Goal: Contribute content: Contribute content

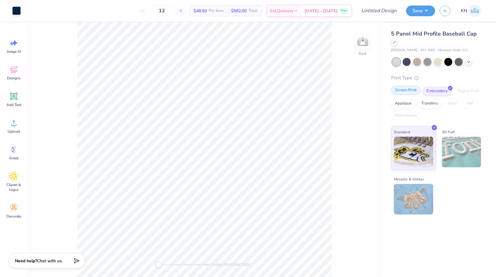
click at [410, 91] on div "Screen Print" at bounding box center [406, 90] width 30 height 9
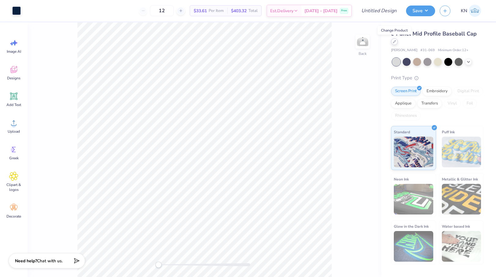
click at [395, 41] on icon at bounding box center [395, 41] width 2 height 2
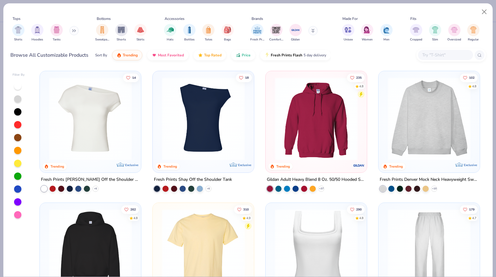
click at [423, 144] on img at bounding box center [429, 118] width 89 height 83
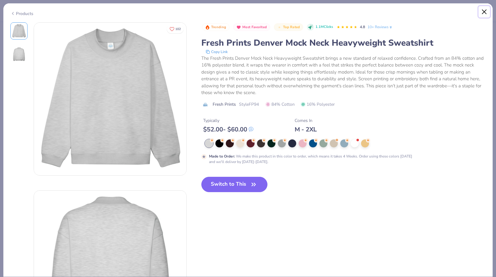
click at [484, 10] on button "Close" at bounding box center [485, 12] width 12 height 12
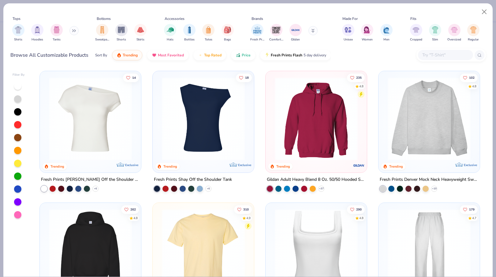
click at [73, 32] on button at bounding box center [74, 30] width 9 height 9
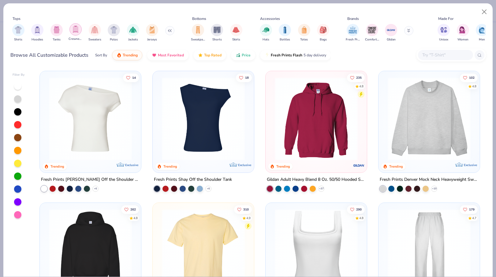
click at [75, 31] on img "filter for Crewnecks" at bounding box center [75, 29] width 7 height 7
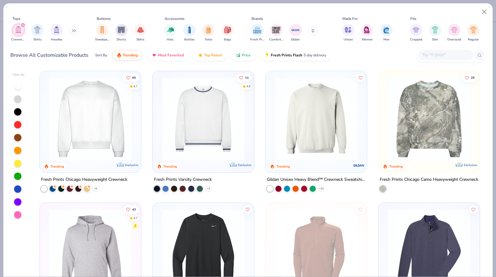
click at [112, 117] on img at bounding box center [90, 118] width 89 height 83
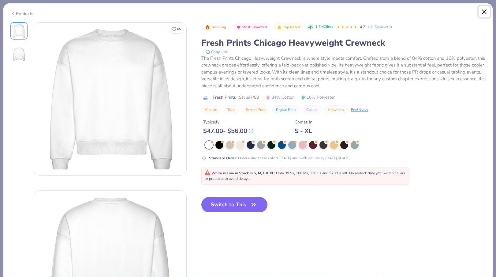
click at [484, 12] on button "Close" at bounding box center [485, 12] width 12 height 12
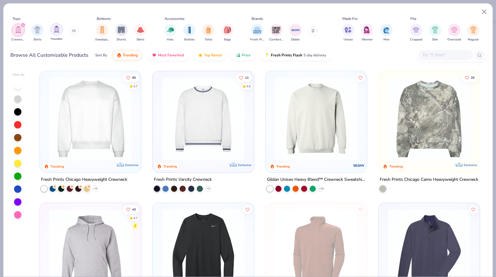
click at [56, 35] on div "filter for Hoodies" at bounding box center [57, 29] width 12 height 12
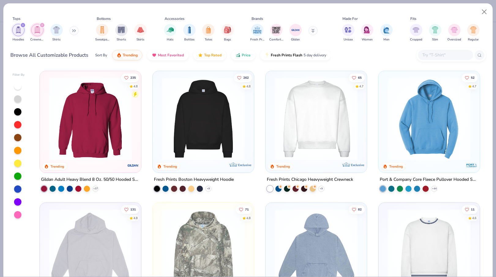
click at [210, 135] on img at bounding box center [203, 118] width 89 height 83
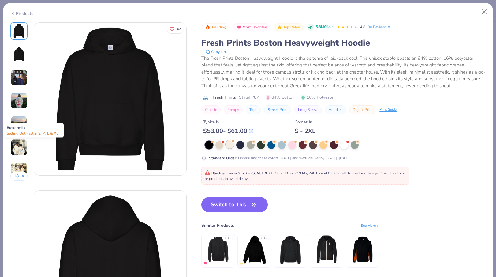
click at [231, 145] on div at bounding box center [230, 144] width 8 height 8
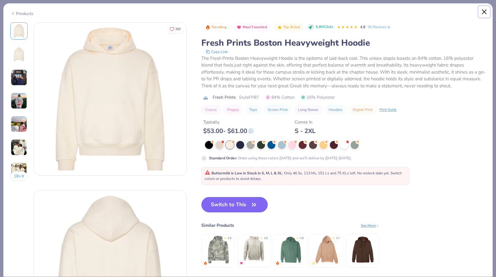
click at [485, 11] on button "Close" at bounding box center [485, 12] width 12 height 12
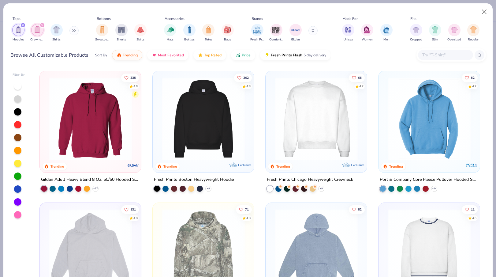
scroll to position [52, 0]
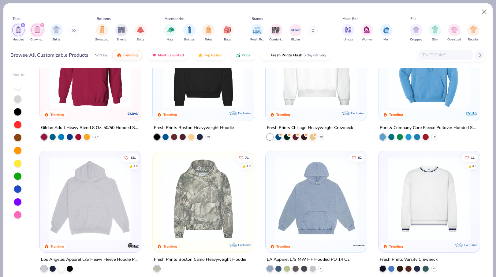
click at [111, 185] on img at bounding box center [90, 198] width 89 height 83
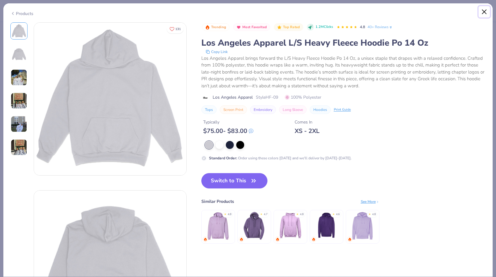
click at [483, 11] on button "Close" at bounding box center [485, 12] width 12 height 12
click at [485, 10] on button "Close" at bounding box center [485, 12] width 12 height 12
click at [484, 15] on button "Close" at bounding box center [485, 12] width 12 height 12
click at [483, 12] on button "Close" at bounding box center [485, 12] width 12 height 12
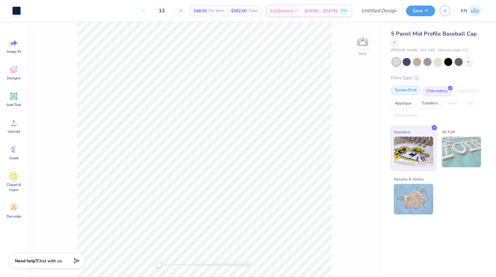
click at [412, 89] on div "Screen Print" at bounding box center [406, 90] width 30 height 9
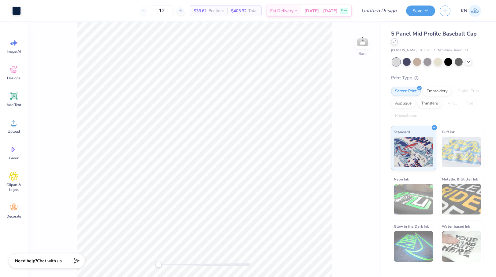
click at [396, 42] on icon at bounding box center [394, 41] width 3 height 3
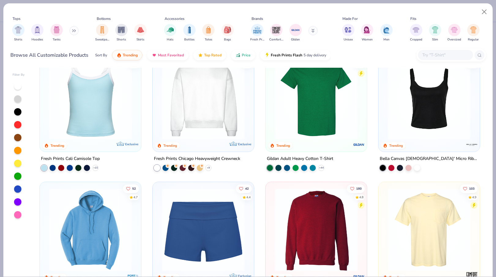
scroll to position [335, 0]
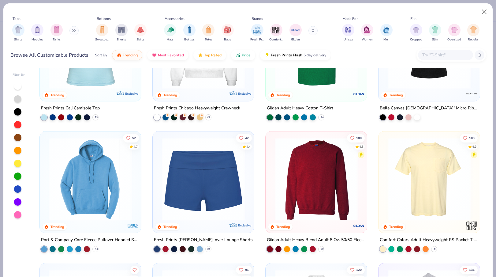
click at [321, 184] on img at bounding box center [316, 179] width 89 height 83
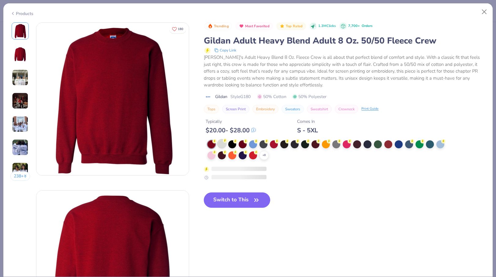
click at [223, 144] on div at bounding box center [222, 144] width 8 height 8
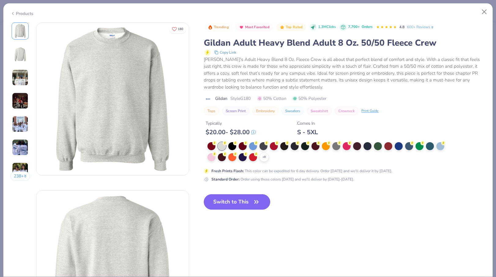
click at [235, 205] on button "Switch to This" at bounding box center [237, 201] width 66 height 15
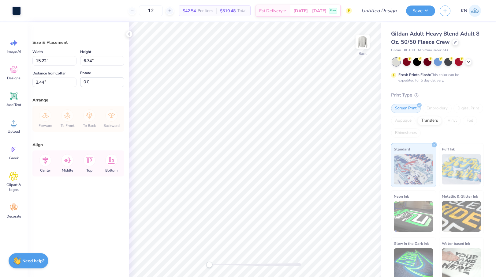
type input "9.15"
type input "4.05"
type input "6.13"
click at [455, 43] on icon at bounding box center [455, 41] width 3 height 3
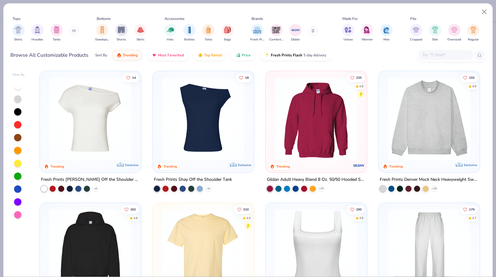
scroll to position [77, 0]
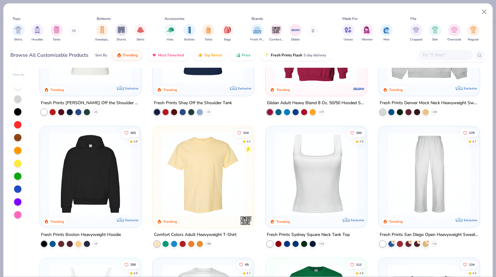
click at [97, 169] on img at bounding box center [90, 173] width 89 height 83
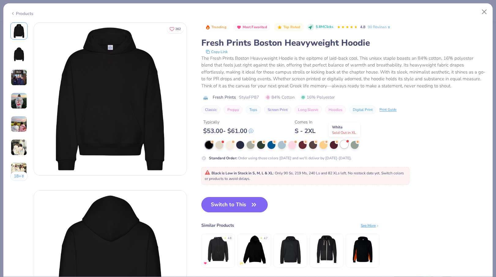
click at [345, 145] on div at bounding box center [345, 144] width 8 height 8
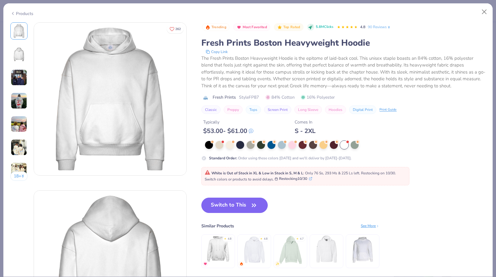
click at [20, 100] on img at bounding box center [19, 100] width 17 height 17
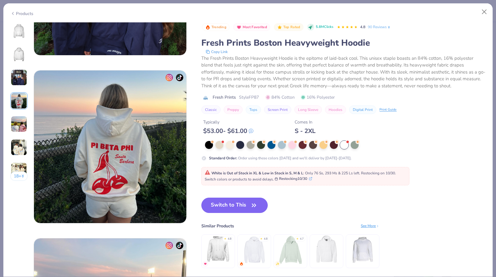
scroll to position [504, 0]
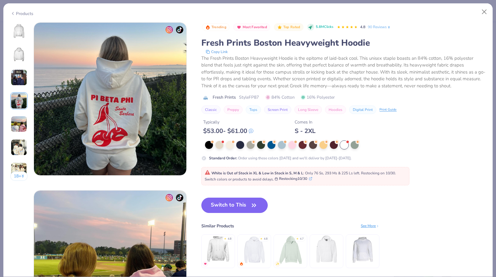
click at [21, 121] on img at bounding box center [19, 124] width 17 height 17
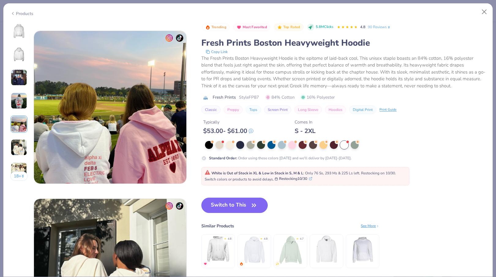
scroll to position [671, 0]
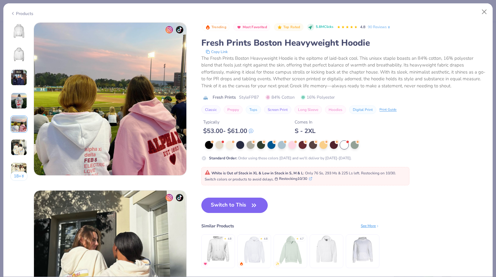
click at [21, 140] on img at bounding box center [19, 147] width 17 height 17
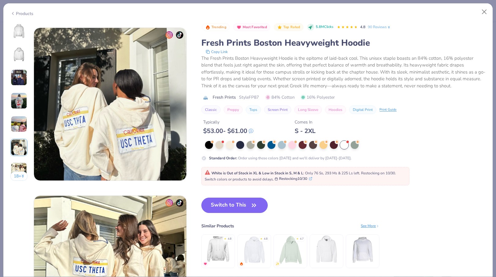
scroll to position [839, 0]
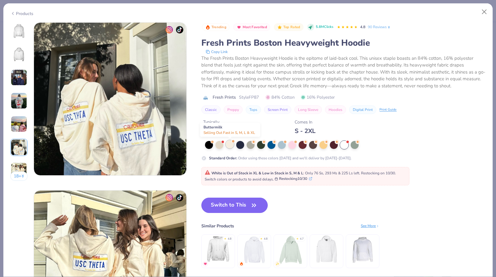
click at [230, 147] on div at bounding box center [230, 144] width 8 height 8
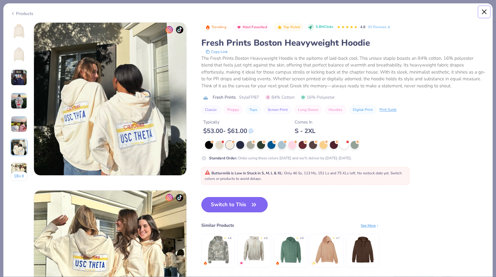
click at [484, 11] on button "Close" at bounding box center [485, 12] width 12 height 12
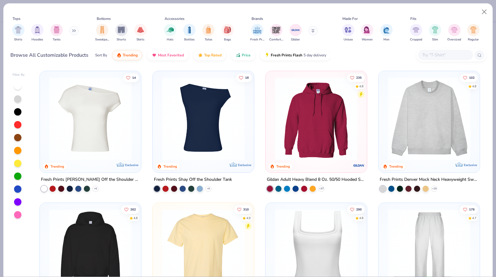
click at [113, 228] on img at bounding box center [90, 250] width 89 height 83
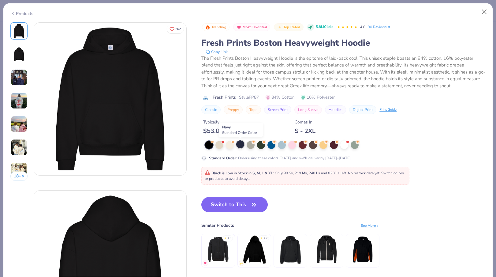
click at [243, 145] on div at bounding box center [240, 144] width 8 height 8
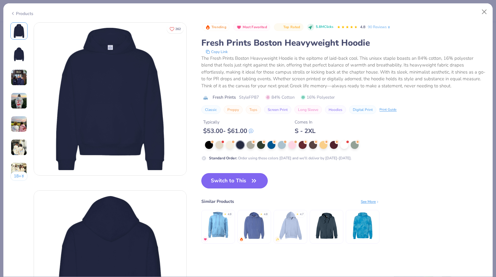
click at [249, 181] on button "Switch to This" at bounding box center [235, 180] width 66 height 15
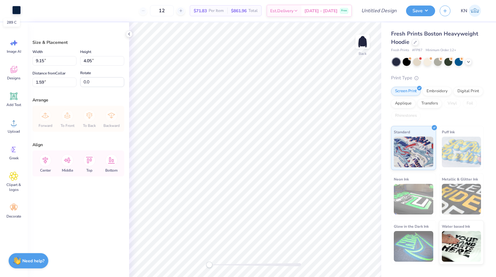
click at [17, 12] on div at bounding box center [16, 10] width 9 height 9
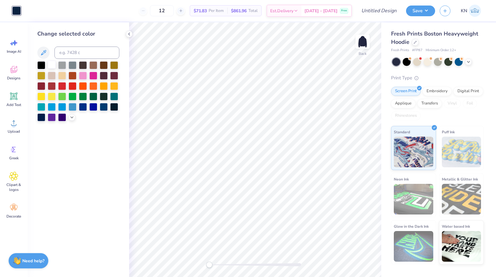
click at [51, 63] on div at bounding box center [52, 65] width 8 height 8
click at [130, 33] on icon at bounding box center [129, 34] width 5 height 5
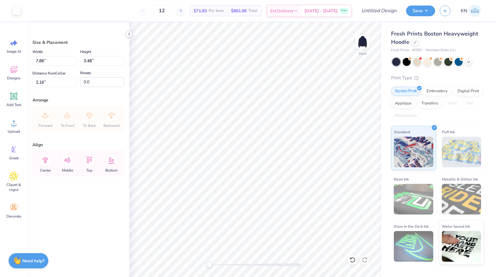
type input "7.86"
type input "3.48"
type input "2.16"
type input "6.89"
type input "3.05"
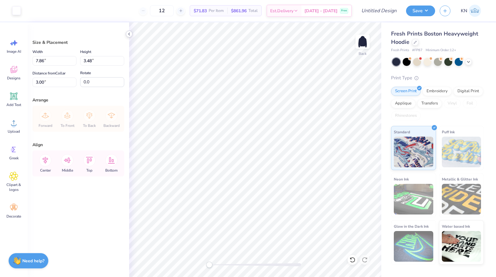
type input "3.43"
click at [174, 13] on input "12" at bounding box center [162, 10] width 24 height 11
type input "5"
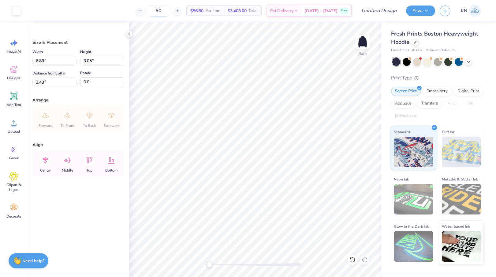
type input "6"
type input "8"
click at [387, 9] on input "Design Title" at bounding box center [372, 11] width 60 height 12
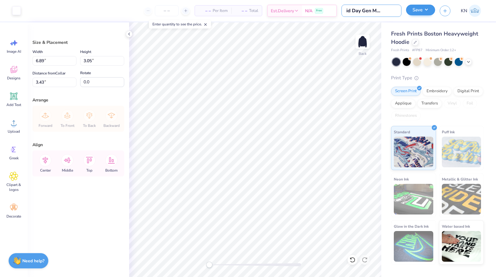
type input "GPhi Bid Day Gen Merch F25"
click at [429, 10] on button "Save" at bounding box center [420, 10] width 29 height 11
type input "0"
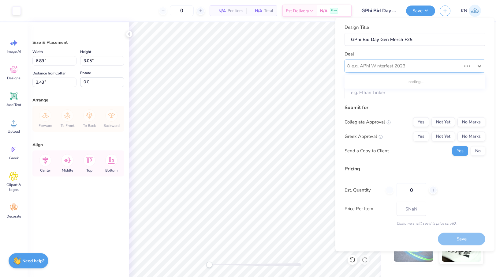
click at [425, 67] on div at bounding box center [407, 66] width 110 height 8
type input "gphi"
click at [416, 65] on div at bounding box center [413, 66] width 122 height 8
type input "gphi"
click at [472, 65] on div at bounding box center [413, 66] width 122 height 8
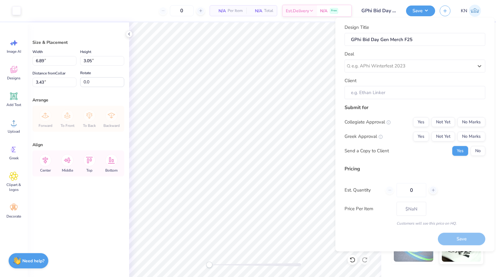
click at [338, 42] on div "Design Title GPhi Bid Day Gen Merch F25 Deal Select is focused ,type to refine …" at bounding box center [415, 135] width 159 height 234
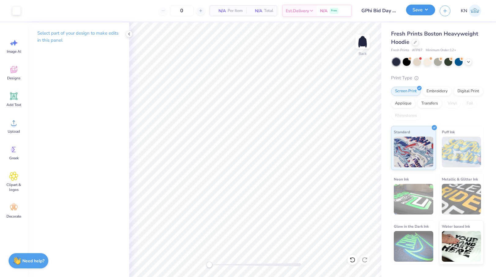
click at [423, 10] on button "Save" at bounding box center [420, 10] width 29 height 11
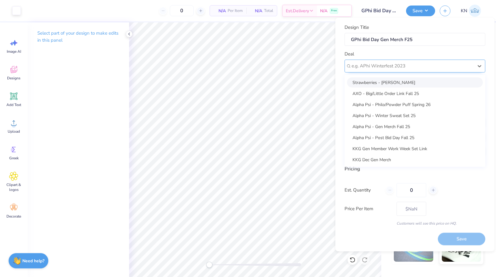
click at [406, 68] on div at bounding box center [413, 66] width 122 height 8
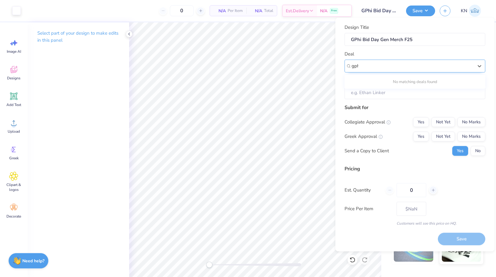
type input "gphi"
click at [475, 66] on div at bounding box center [479, 65] width 11 height 11
click at [389, 93] on input "Client" at bounding box center [415, 92] width 141 height 13
click at [374, 93] on input "Client" at bounding box center [415, 92] width 141 height 13
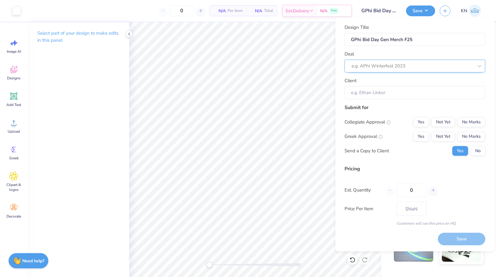
click at [398, 67] on div at bounding box center [413, 66] width 122 height 8
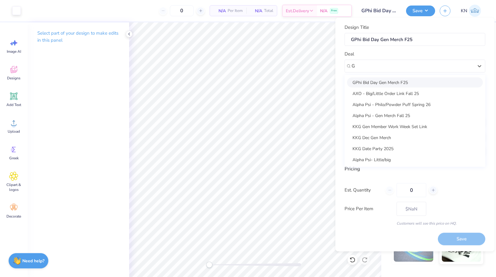
click at [401, 83] on div "GPhi Bid Day Gen Merch F25" at bounding box center [415, 82] width 136 height 10
type input "G"
type input "Julie Frias"
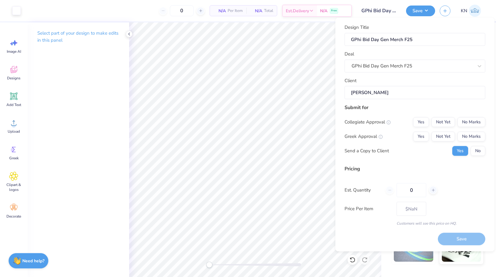
click at [394, 92] on input "Julie Frias" at bounding box center [415, 92] width 141 height 13
click at [472, 121] on button "No Marks" at bounding box center [472, 122] width 28 height 10
click at [422, 134] on button "Yes" at bounding box center [421, 136] width 16 height 10
click at [479, 151] on button "No" at bounding box center [478, 151] width 15 height 10
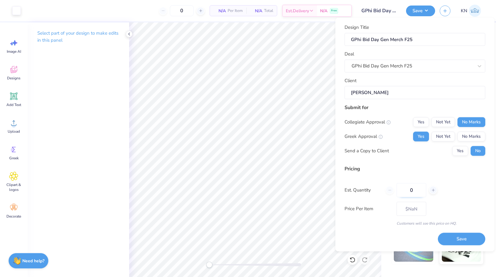
click at [415, 187] on input "0" at bounding box center [412, 190] width 30 height 14
type input "08"
type input "8"
type input "0"
type input "80"
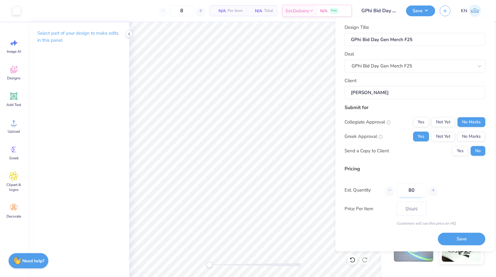
type input "80"
type input "$66.07"
type input "80"
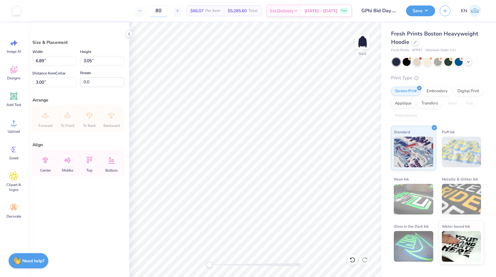
click at [171, 10] on input "80" at bounding box center [159, 10] width 24 height 11
type input "8"
type input "6"
type input "80"
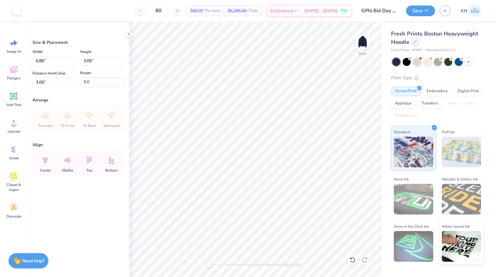
click at [415, 42] on icon at bounding box center [415, 41] width 3 height 3
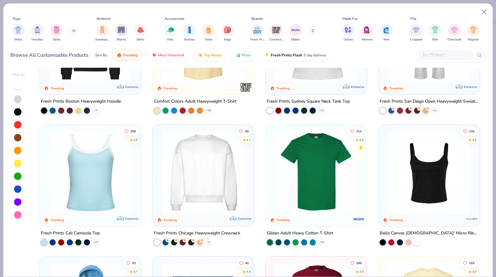
scroll to position [226, 0]
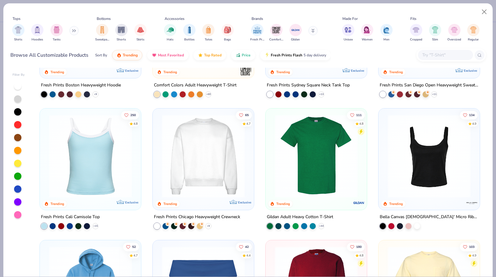
click at [213, 157] on img at bounding box center [203, 156] width 89 height 83
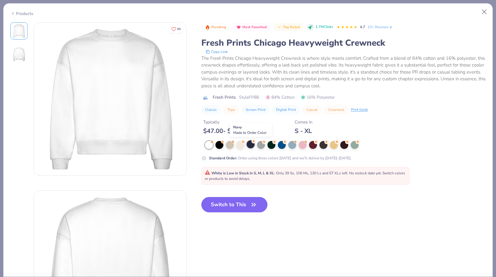
click at [251, 146] on div at bounding box center [251, 144] width 8 height 8
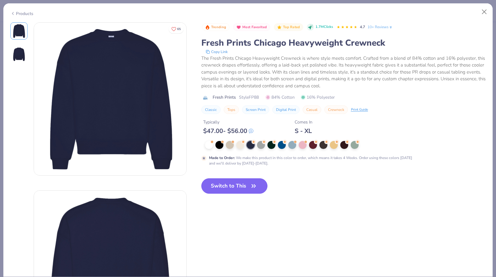
click at [239, 188] on button "Switch to This" at bounding box center [235, 185] width 66 height 15
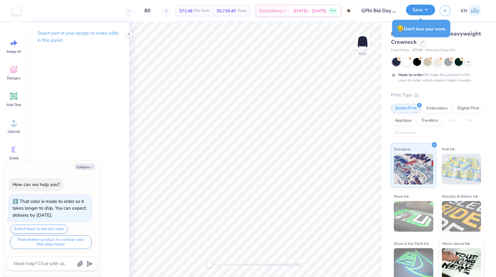
click at [425, 11] on button "Save" at bounding box center [420, 10] width 29 height 11
click at [423, 42] on icon at bounding box center [422, 41] width 3 height 3
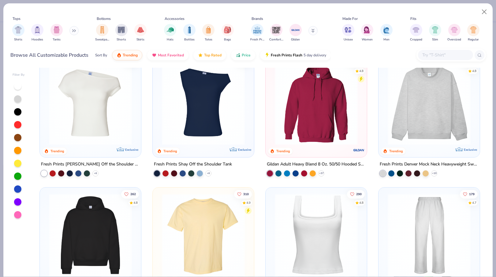
scroll to position [43, 0]
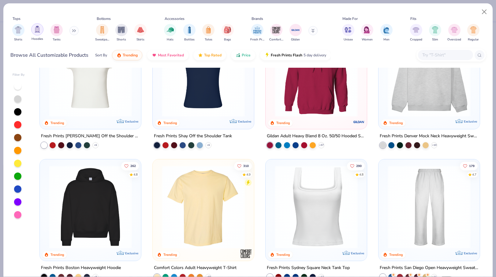
click at [36, 30] on img "filter for Hoodies" at bounding box center [37, 29] width 7 height 7
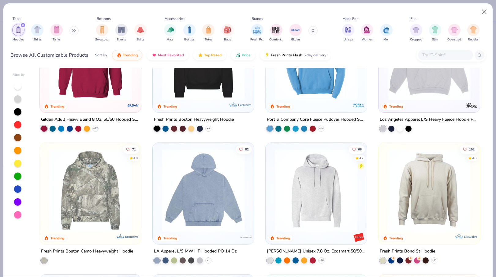
scroll to position [1, 0]
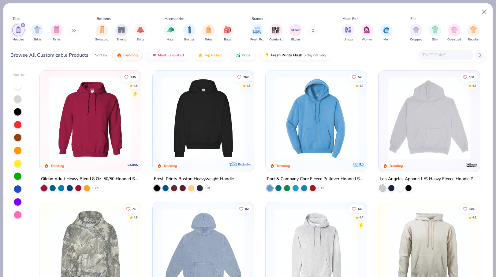
click at [100, 119] on img at bounding box center [90, 118] width 89 height 83
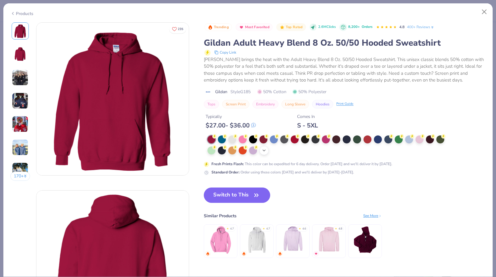
click at [264, 151] on icon at bounding box center [264, 150] width 5 height 5
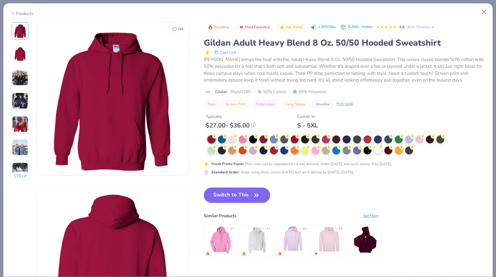
click at [379, 149] on div at bounding box center [378, 150] width 8 height 8
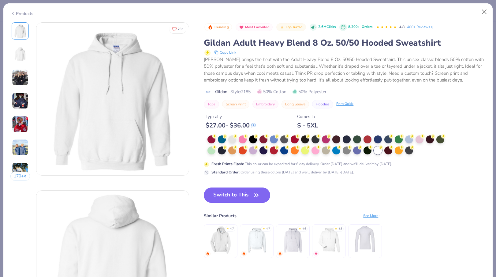
click at [236, 195] on button "Switch to This" at bounding box center [237, 194] width 66 height 15
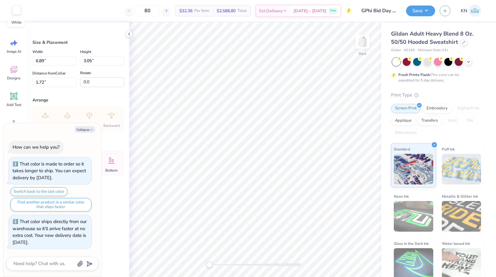
click at [14, 10] on div at bounding box center [16, 10] width 9 height 9
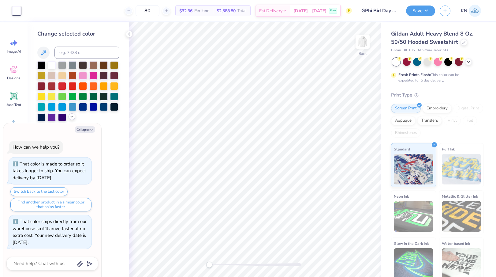
click at [72, 116] on icon at bounding box center [72, 116] width 5 height 5
click at [89, 126] on div "Collapse How can we help you? That color is made to order so it takes longer to…" at bounding box center [52, 199] width 98 height 153
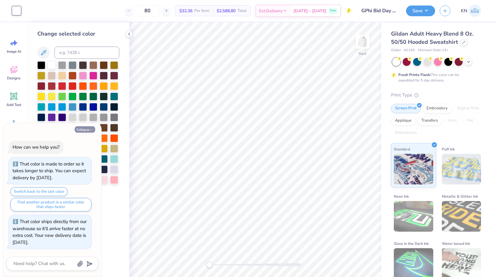
click at [90, 129] on icon "button" at bounding box center [92, 130] width 4 height 4
type textarea "x"
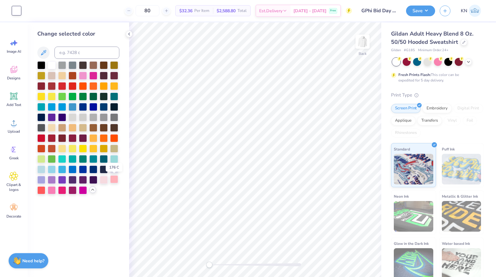
click at [117, 179] on div at bounding box center [114, 179] width 8 height 8
click at [114, 108] on div at bounding box center [114, 106] width 8 height 8
click at [41, 119] on div at bounding box center [41, 117] width 8 height 8
click at [103, 107] on div at bounding box center [104, 106] width 8 height 8
click at [129, 34] on polyline at bounding box center [129, 34] width 1 height 2
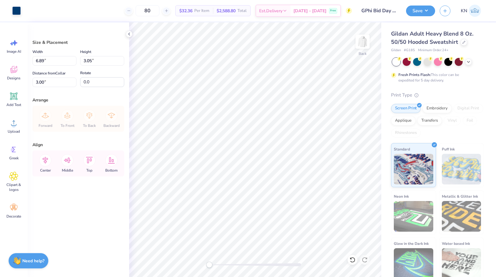
type input "7.25"
type input "3.21"
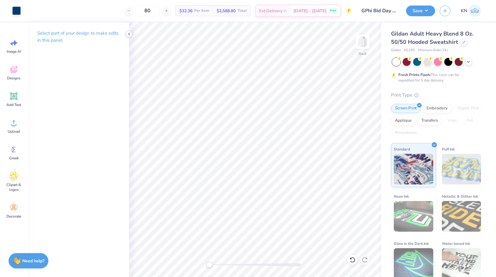
click at [129, 33] on polyline at bounding box center [129, 34] width 1 height 2
click at [422, 14] on button "Save" at bounding box center [420, 10] width 29 height 11
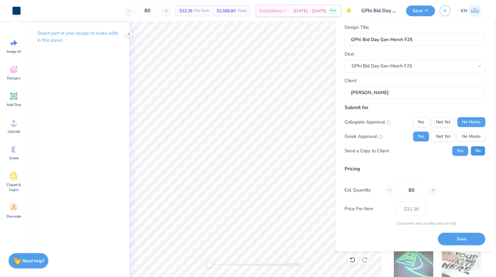
click at [476, 152] on button "No" at bounding box center [478, 151] width 15 height 10
click at [456, 238] on button "Save" at bounding box center [461, 239] width 47 height 13
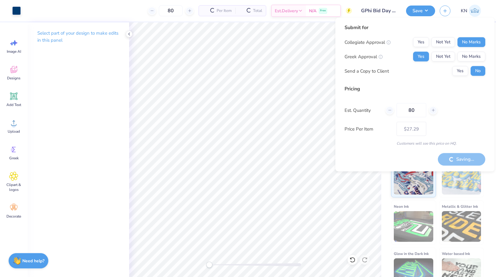
type input "– –"
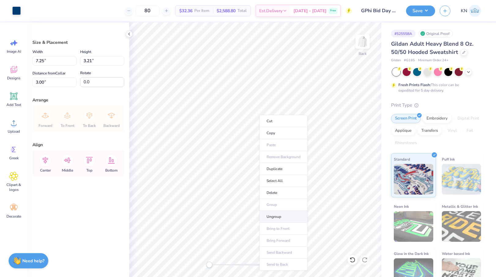
click at [271, 216] on li "Ungroup" at bounding box center [284, 217] width 48 height 12
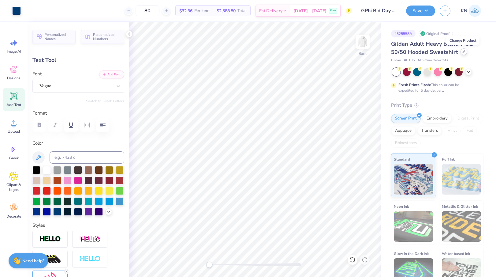
click at [463, 52] on icon at bounding box center [464, 51] width 3 height 3
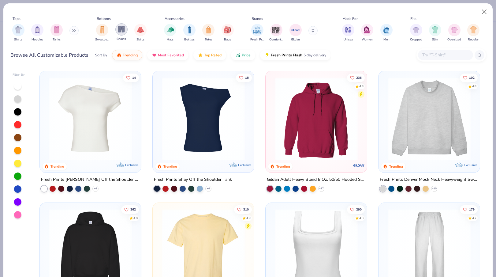
click at [122, 30] on img "filter for Shorts" at bounding box center [121, 29] width 7 height 7
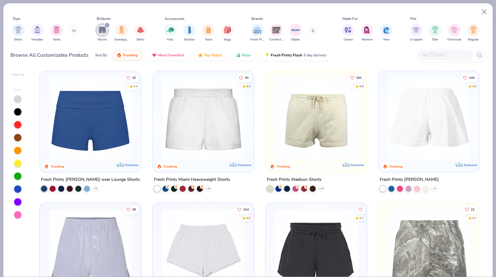
click at [428, 131] on div at bounding box center [429, 118] width 267 height 83
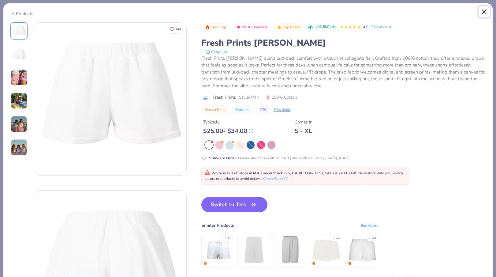
click at [485, 11] on button "Close" at bounding box center [485, 12] width 12 height 12
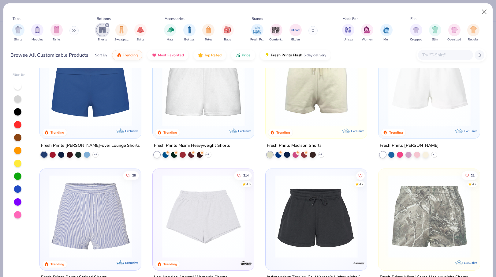
scroll to position [7, 0]
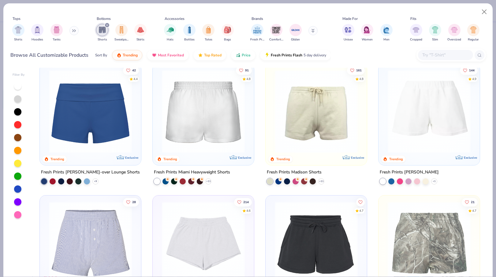
click at [222, 137] on img at bounding box center [203, 111] width 89 height 83
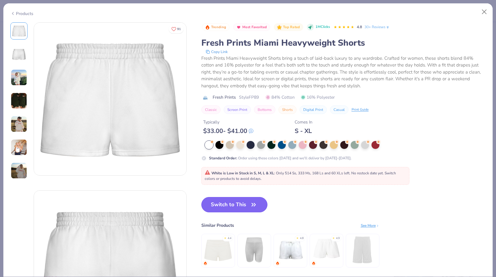
click at [243, 202] on button "Switch to This" at bounding box center [235, 204] width 66 height 15
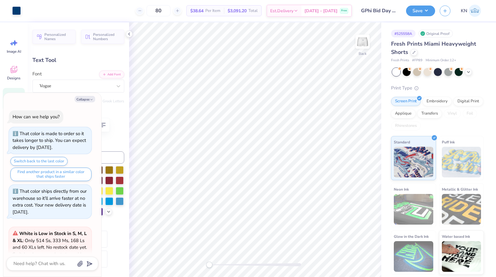
scroll to position [63, 0]
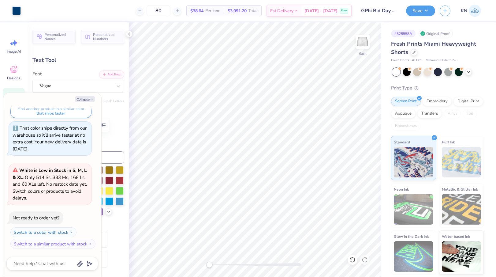
type textarea "x"
type input "3.32"
type input "3.20"
type input "0.54"
type textarea "x"
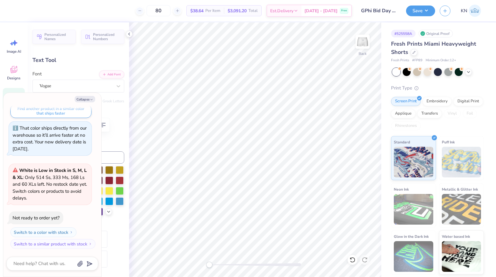
type input "3.80"
type input "2.90"
type input "0.65"
type textarea "x"
type input "3.32"
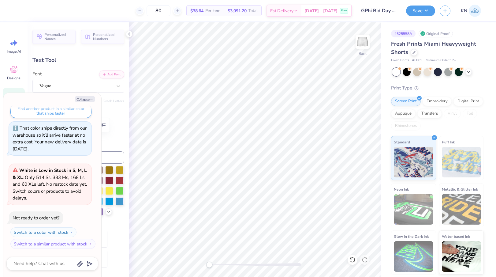
type input "3.20"
type input "0.50"
type textarea "x"
type input "3.80"
type input "2.90"
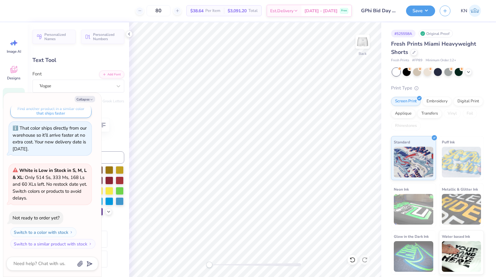
type input "0.65"
type textarea "x"
type textarea "e"
type textarea "x"
type textarea "est"
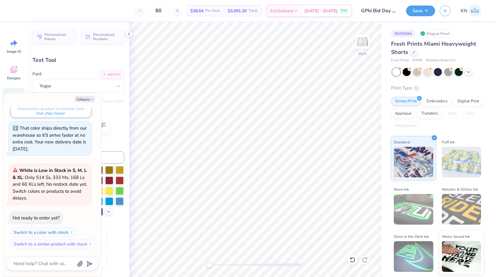
type textarea "x"
type textarea "est."
type textarea "x"
type input "3.32"
type input "3.20"
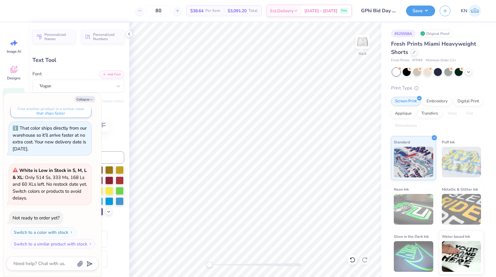
type input "0.50"
type textarea "x"
type textarea "1"
type textarea "x"
type textarea "18"
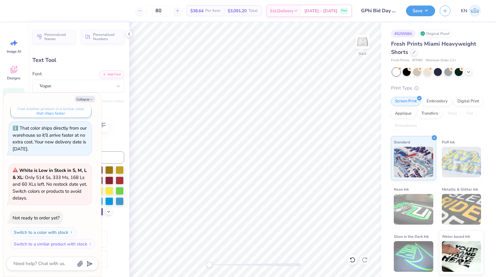
type textarea "x"
type textarea "187"
type textarea "x"
type textarea "1874"
click at [89, 97] on button "Collapse" at bounding box center [85, 99] width 21 height 6
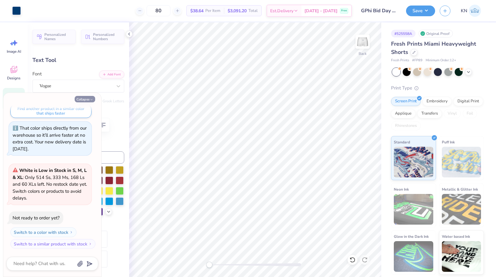
type textarea "x"
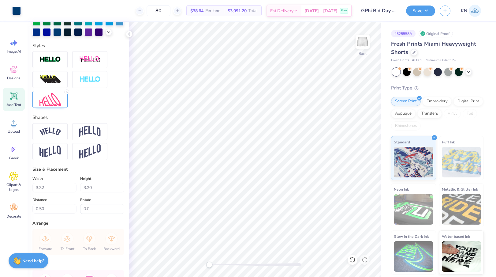
scroll to position [177, 0]
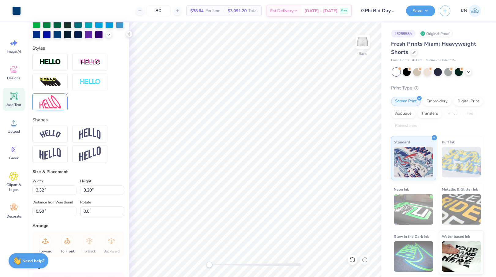
type input "3.82"
type input "2.96"
type input "0.62"
click at [50, 104] on img at bounding box center [50, 101] width 21 height 13
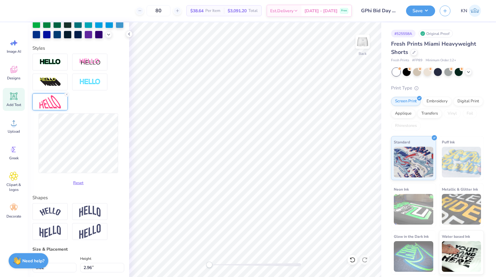
click at [85, 105] on div "Reset" at bounding box center [78, 121] width 92 height 134
type input "4.15"
type input "3.14"
type input "0.53"
type input "3.82"
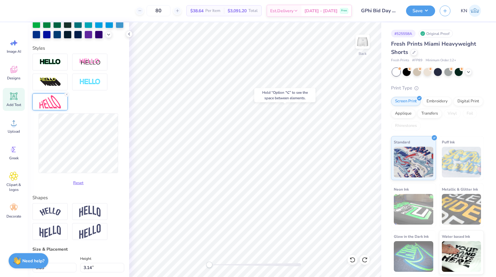
type input "2.96"
type input "0.62"
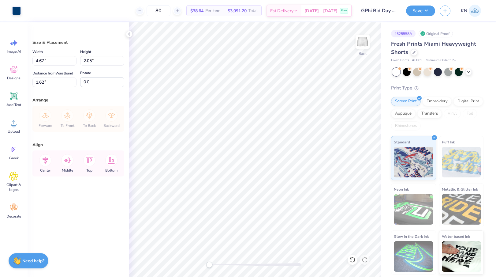
type input "4.67"
type input "2.05"
type input "1.62"
click at [342, 209] on li "Group" at bounding box center [345, 210] width 48 height 12
type input "3.82"
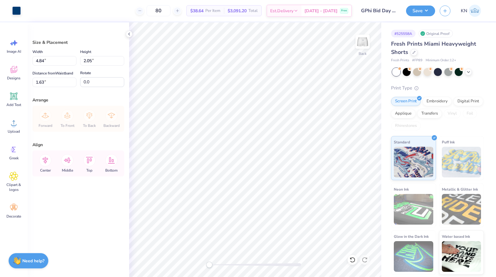
type input "1.62"
type input "8.38"
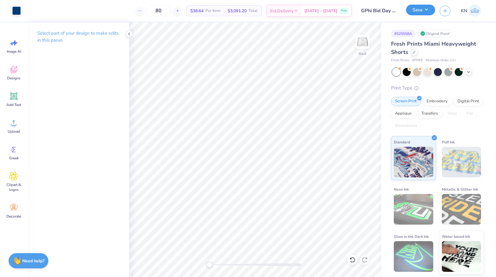
click at [425, 11] on button "Save" at bounding box center [420, 10] width 29 height 11
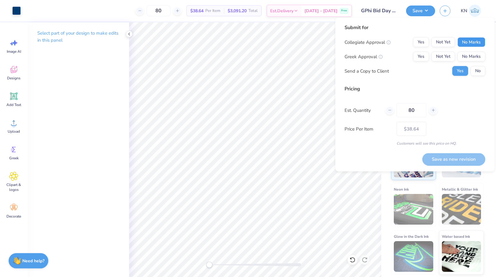
click at [471, 38] on button "No Marks" at bounding box center [472, 42] width 28 height 10
click at [418, 55] on button "Yes" at bounding box center [421, 57] width 16 height 10
click at [476, 69] on button "No" at bounding box center [478, 71] width 15 height 10
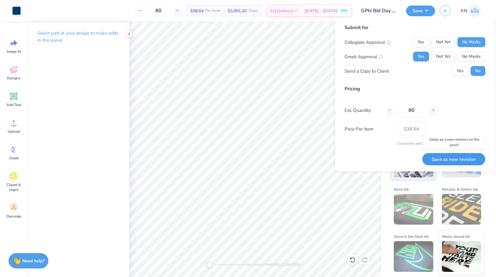
click at [446, 159] on button "Save as new revision" at bounding box center [454, 159] width 63 height 13
type input "$38.64"
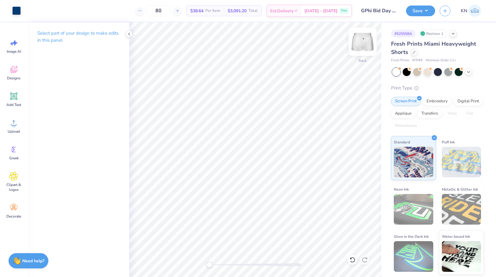
click at [363, 43] on img at bounding box center [363, 41] width 25 height 25
click at [418, 11] on button "Save" at bounding box center [420, 10] width 29 height 11
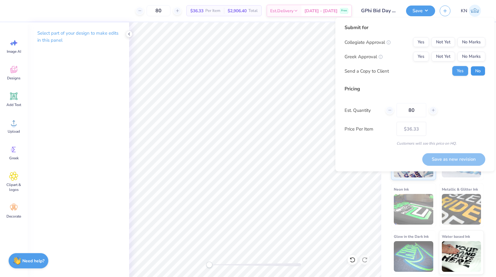
click at [480, 72] on button "No" at bounding box center [478, 71] width 15 height 10
click at [467, 38] on button "No Marks" at bounding box center [472, 42] width 28 height 10
click at [426, 55] on button "Yes" at bounding box center [421, 57] width 16 height 10
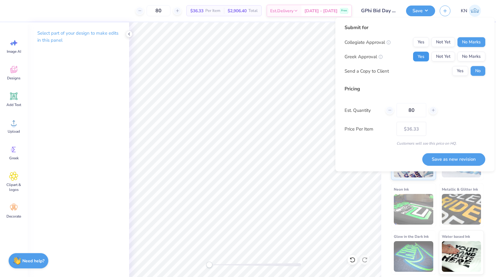
click at [422, 56] on button "Yes" at bounding box center [421, 57] width 16 height 10
click at [472, 59] on button "No Marks" at bounding box center [472, 57] width 28 height 10
click at [452, 160] on button "Save as new revision" at bounding box center [454, 159] width 63 height 13
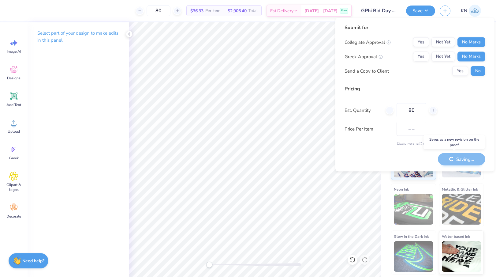
type input "$36.33"
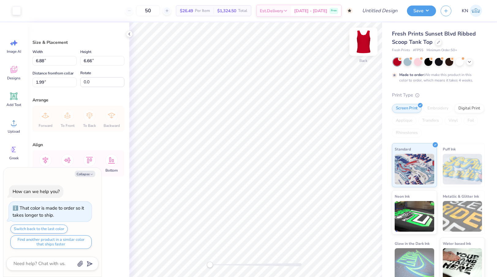
click at [365, 40] on img at bounding box center [363, 41] width 25 height 25
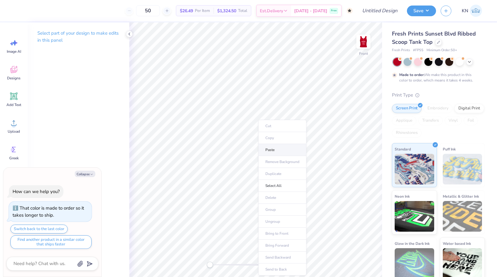
click at [281, 151] on li "Paste" at bounding box center [282, 150] width 48 height 12
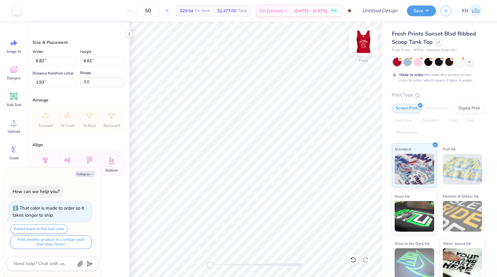
click at [364, 43] on img at bounding box center [363, 41] width 25 height 25
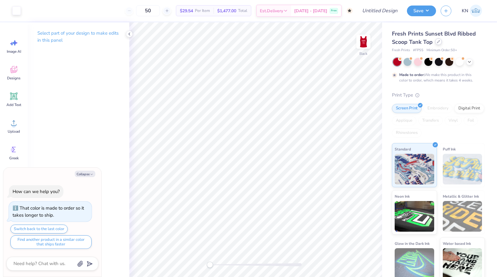
click at [439, 41] on icon at bounding box center [438, 41] width 3 height 3
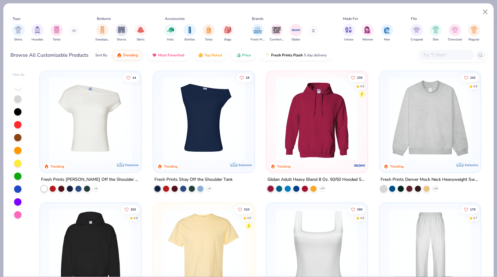
type textarea "x"
click at [436, 56] on input "text" at bounding box center [445, 54] width 47 height 7
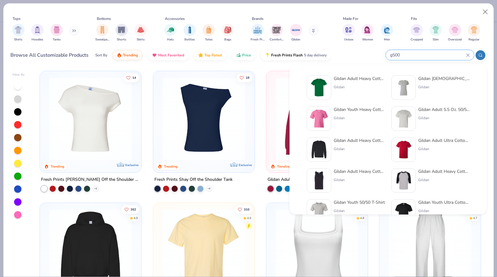
type input "g500"
click at [363, 80] on div "Gildan Adult Heavy Cotton T-Shirt" at bounding box center [359, 78] width 51 height 6
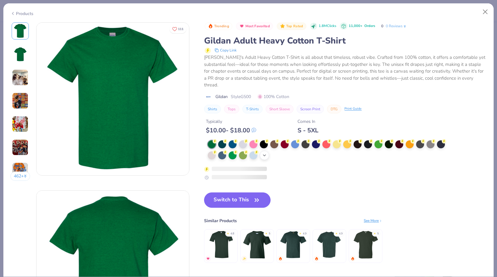
click at [266, 153] on icon at bounding box center [264, 155] width 5 height 5
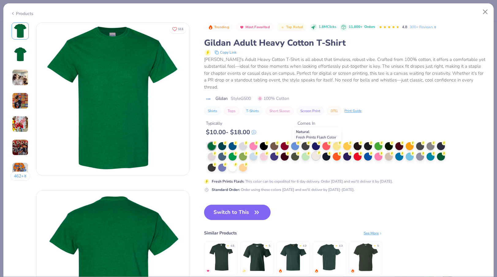
click at [317, 152] on div at bounding box center [316, 156] width 8 height 8
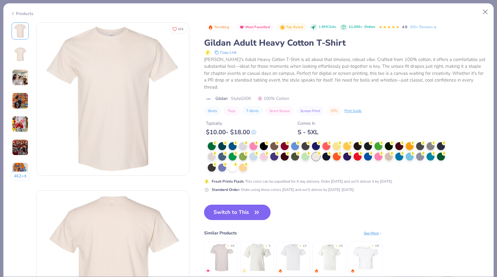
click at [237, 205] on button "Switch to This" at bounding box center [237, 212] width 66 height 15
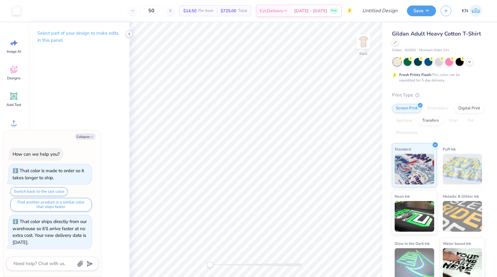
click at [130, 34] on icon at bounding box center [129, 34] width 5 height 5
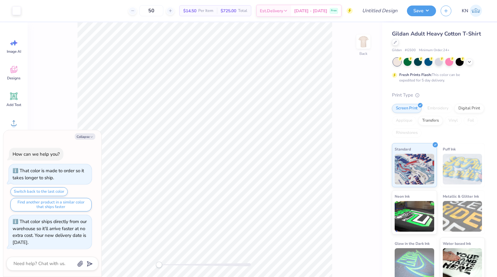
click at [86, 132] on div "Collapse How can we help you? That color is made to order so it takes longer to…" at bounding box center [52, 203] width 98 height 147
click at [85, 136] on button "Collapse" at bounding box center [85, 136] width 21 height 6
type textarea "x"
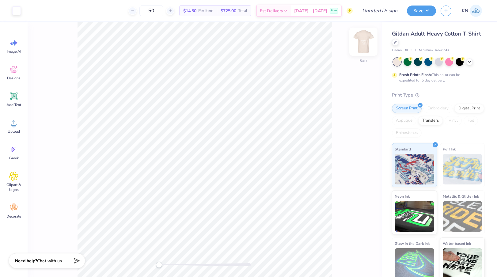
click at [364, 43] on img at bounding box center [363, 41] width 25 height 25
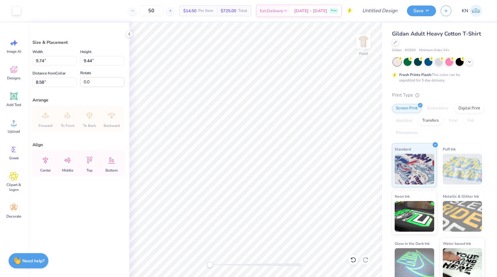
type input "9.74"
type input "9.44"
type input "8.58"
type input "12.62"
type input "12.23"
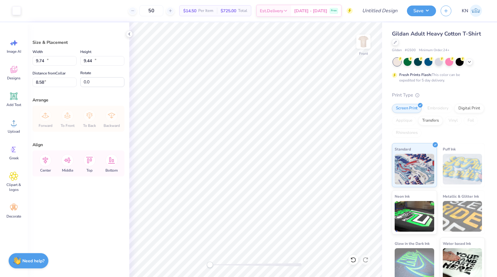
type input "5.77"
click at [14, 10] on div at bounding box center [16, 10] width 9 height 9
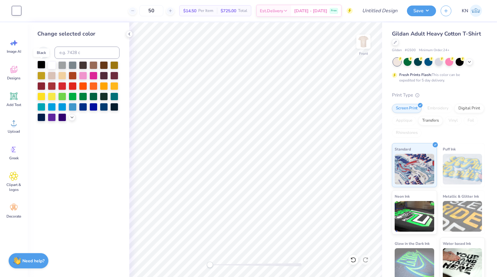
click at [41, 66] on div at bounding box center [41, 65] width 8 height 8
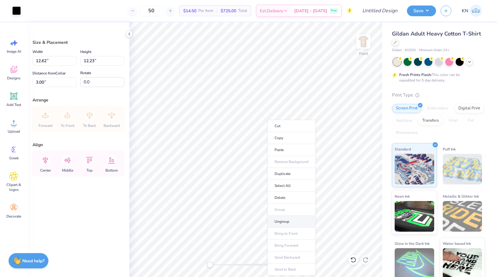
click at [284, 219] on li "Ungroup" at bounding box center [291, 222] width 48 height 12
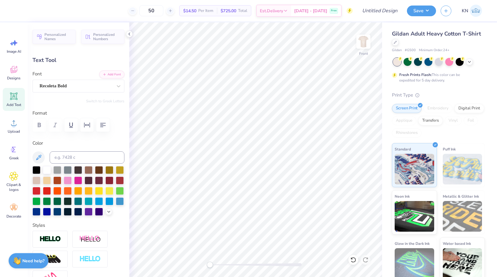
scroll to position [0, 0]
type textarea "DEAN'S LIST"
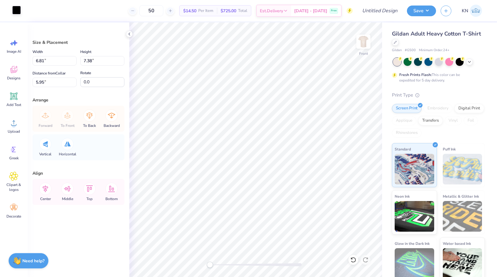
click at [16, 11] on div at bounding box center [16, 10] width 9 height 9
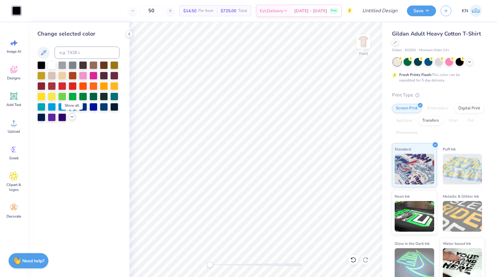
click at [71, 116] on polyline at bounding box center [72, 116] width 2 height 1
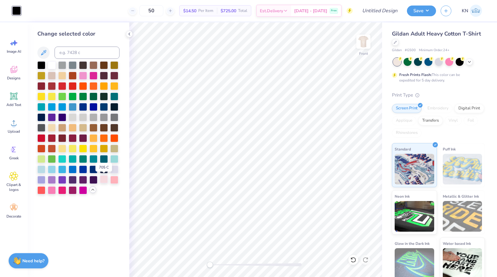
click at [105, 179] on div at bounding box center [104, 179] width 8 height 8
click at [116, 180] on div at bounding box center [114, 179] width 8 height 8
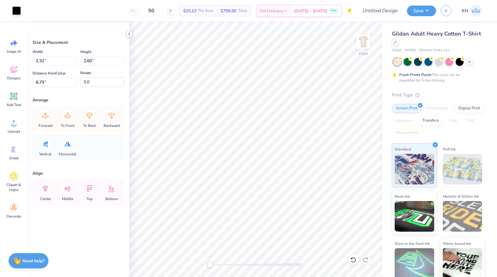
click at [130, 34] on icon at bounding box center [129, 34] width 5 height 5
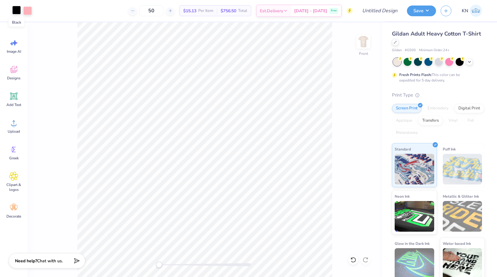
click at [15, 8] on div at bounding box center [16, 10] width 9 height 9
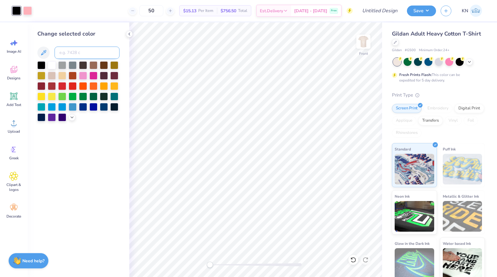
click at [81, 55] on input at bounding box center [87, 53] width 65 height 12
type input "176"
click at [130, 34] on icon at bounding box center [129, 34] width 5 height 5
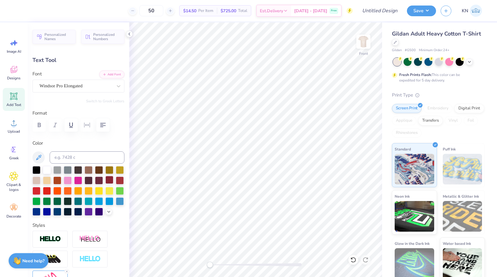
click at [110, 180] on div at bounding box center [109, 180] width 8 height 8
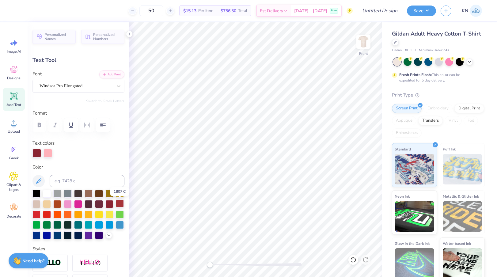
click at [120, 202] on div at bounding box center [120, 203] width 8 height 8
click at [109, 235] on icon at bounding box center [108, 234] width 5 height 5
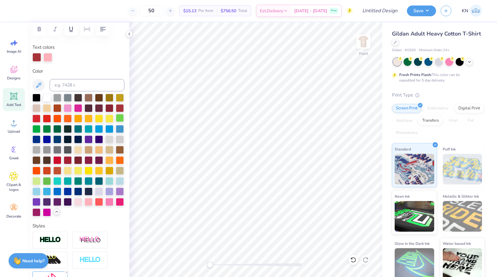
scroll to position [96, 0]
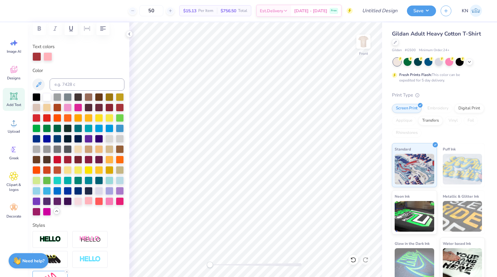
click at [88, 202] on div at bounding box center [89, 201] width 8 height 8
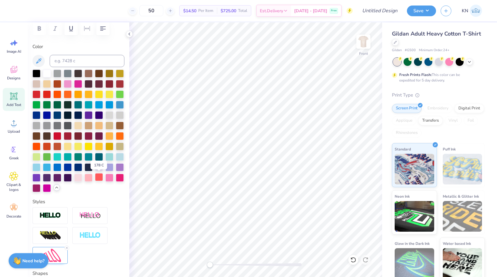
click at [100, 179] on div at bounding box center [99, 177] width 8 height 8
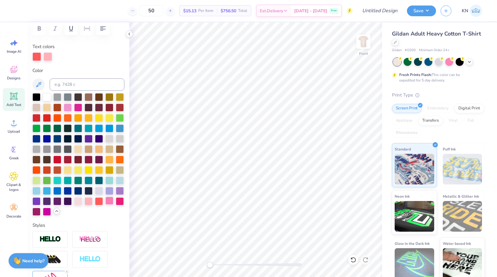
click at [109, 201] on div at bounding box center [109, 201] width 8 height 8
click at [120, 201] on div at bounding box center [120, 201] width 8 height 8
click at [90, 201] on div at bounding box center [89, 201] width 8 height 8
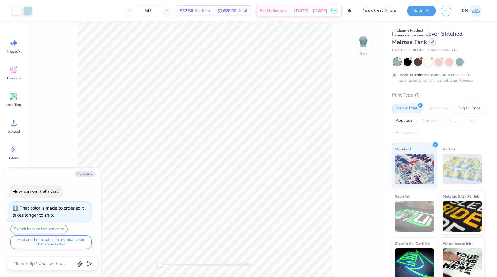
click at [431, 42] on icon at bounding box center [432, 41] width 2 height 2
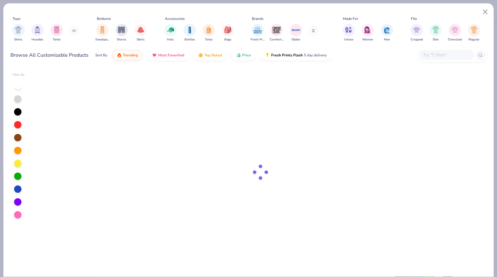
click at [434, 55] on input "text" at bounding box center [445, 54] width 47 height 7
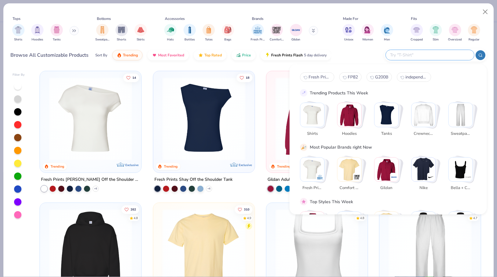
type textarea "x"
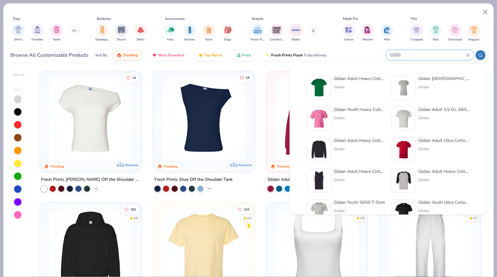
type input "G500"
click at [349, 82] on div "Gildan Adult Heavy Cotton T-Shirt Gildan" at bounding box center [359, 87] width 51 height 25
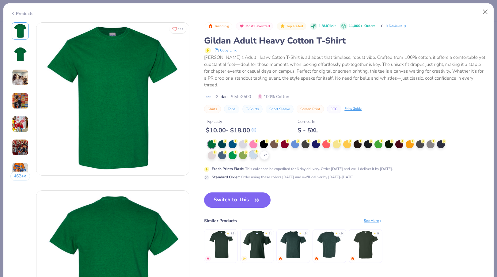
click at [255, 151] on div at bounding box center [253, 155] width 8 height 8
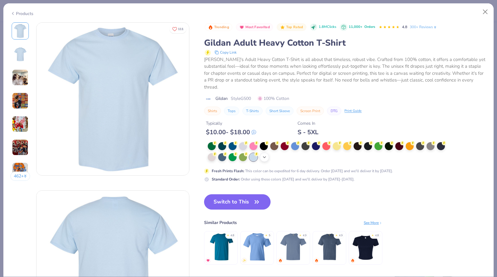
click at [265, 155] on icon at bounding box center [264, 157] width 5 height 5
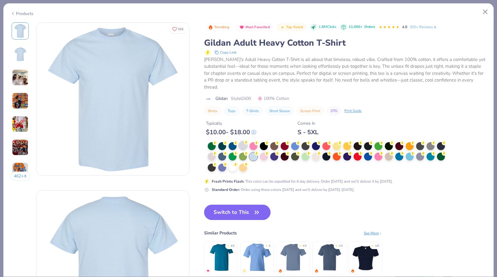
click at [243, 141] on div at bounding box center [243, 145] width 8 height 8
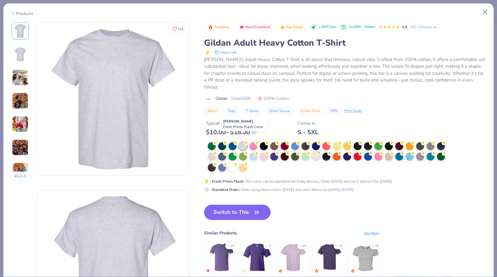
click at [316, 152] on div at bounding box center [316, 156] width 8 height 8
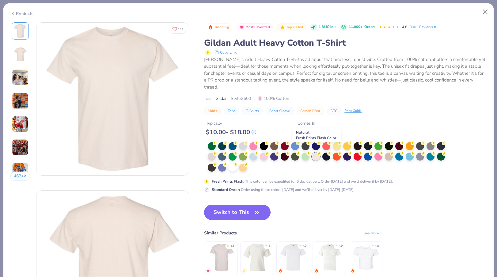
click at [235, 206] on button "Switch to This" at bounding box center [237, 212] width 66 height 15
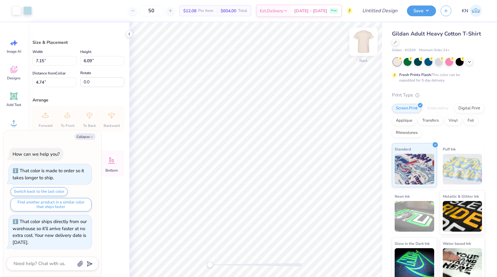
click at [364, 41] on img at bounding box center [363, 41] width 25 height 25
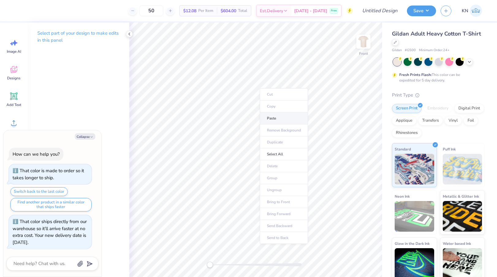
click at [276, 117] on li "Paste" at bounding box center [284, 118] width 48 height 12
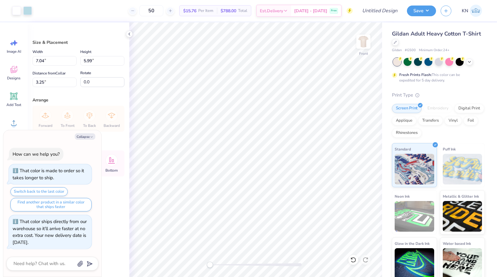
type textarea "x"
type input "10.16"
type input "8.68"
type textarea "x"
type input "13.06"
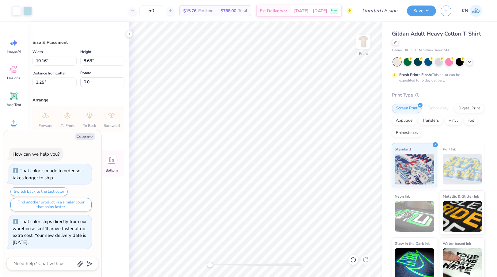
type input "11.11"
type textarea "x"
type input "12.76"
type input "10.86"
type input "3.00"
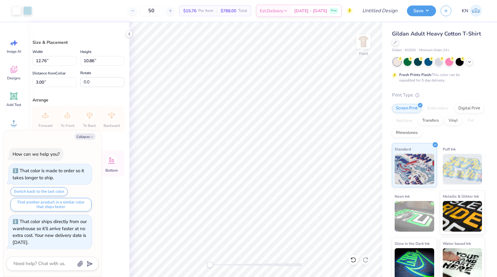
type textarea "x"
type input "12.40"
type input "10.55"
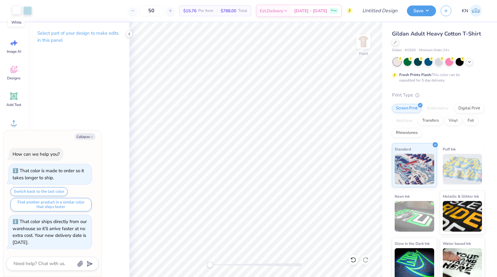
click at [17, 13] on div at bounding box center [16, 10] width 9 height 9
type textarea "x"
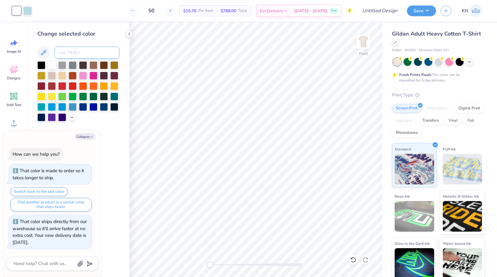
click at [81, 52] on input at bounding box center [87, 53] width 65 height 12
type input "7457"
type textarea "x"
click at [352, 257] on icon at bounding box center [352, 260] width 5 height 6
click at [129, 34] on polyline at bounding box center [129, 34] width 1 height 2
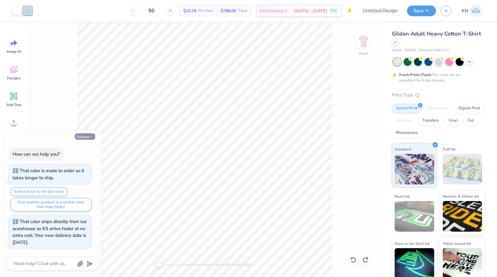
click at [82, 138] on button "Collapse" at bounding box center [85, 136] width 21 height 6
type textarea "x"
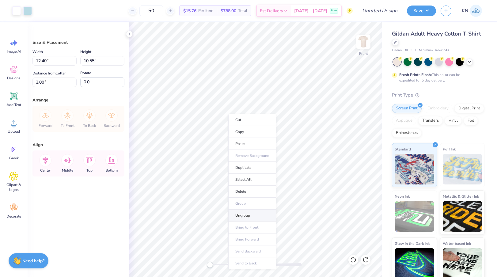
click at [252, 215] on li "Ungroup" at bounding box center [252, 215] width 48 height 12
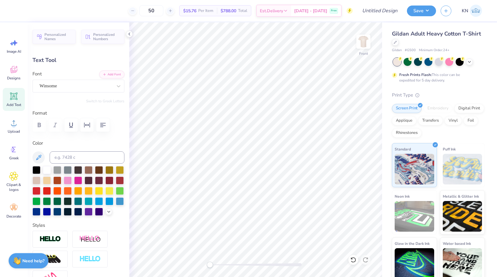
type textarea "A"
type textarea "[PERSON_NAME]"
type input "0.0"
type input "11.74"
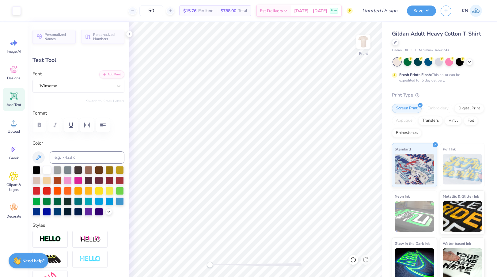
type input "4.26"
type input "7.53"
type input "-12.7"
type textarea "List"
type input "0.0"
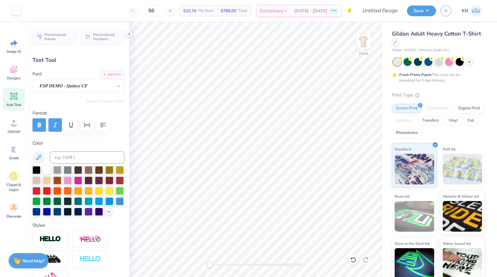
type input "3.25"
type input "0.56"
type input "9.83"
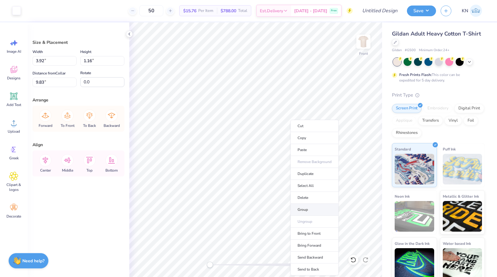
click at [316, 213] on li "Group" at bounding box center [314, 210] width 48 height 12
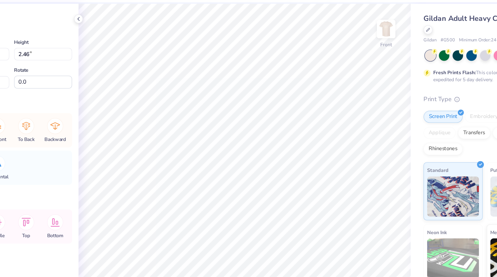
type input "3.03"
type input "2.46"
type input "4.35"
type input "1.30"
type input "2.19"
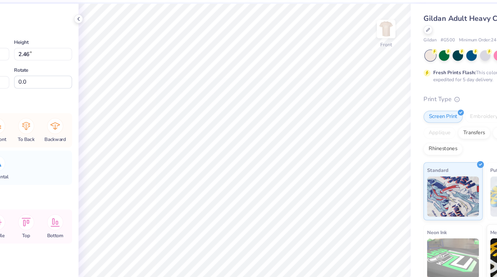
type input "4.40"
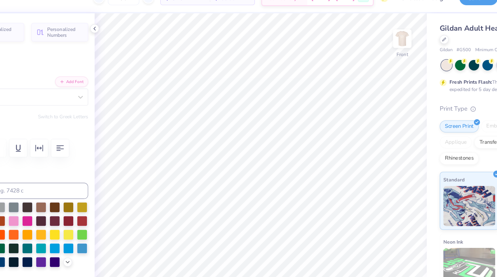
type input "0.0"
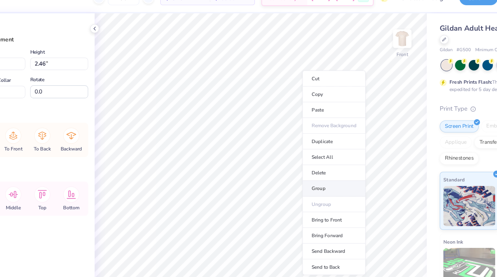
click at [300, 154] on li "Group" at bounding box center [311, 156] width 48 height 12
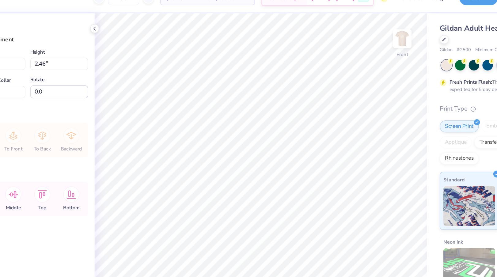
type input "3.33"
type input "3.38"
type input "3.00"
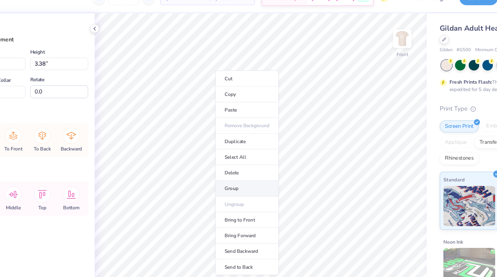
click at [240, 154] on li "Group" at bounding box center [245, 156] width 48 height 12
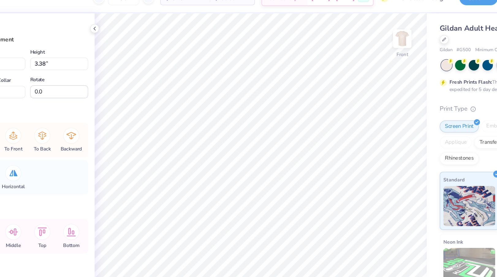
type input "3.03"
type input "2.46"
type input "4.35"
type input "3.33"
type input "3.38"
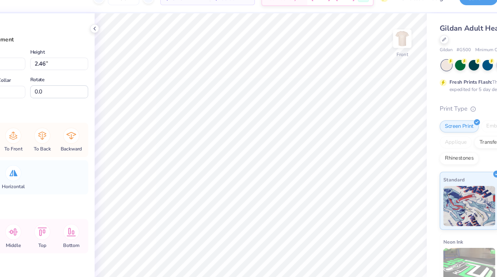
type input "3.00"
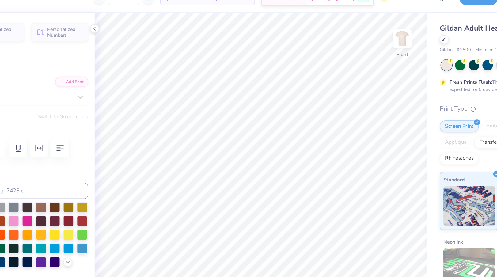
type input "7.01"
type input "4.79"
type input "7.52"
type input "-12.7"
type input "12.07"
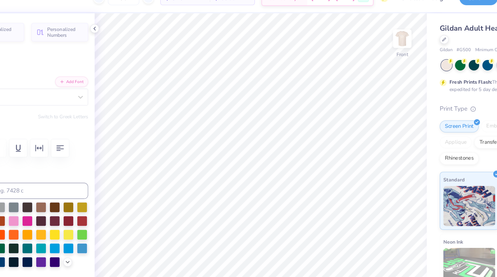
type input "4.87"
type input "3.81"
type input "0.0"
type input "4.69"
type input "-7.9"
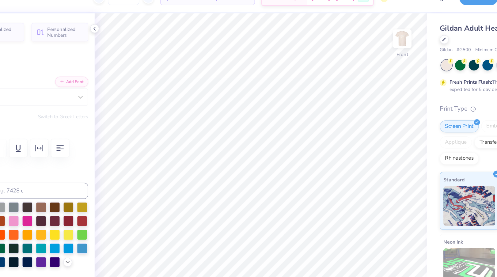
type input "7.01"
type input "4.79"
type input "9.07"
type input "0.0"
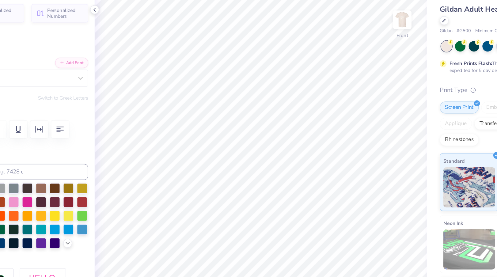
type input "8.51"
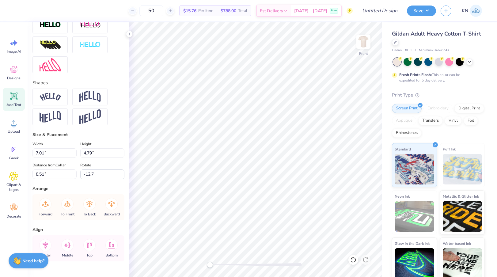
scroll to position [215, 0]
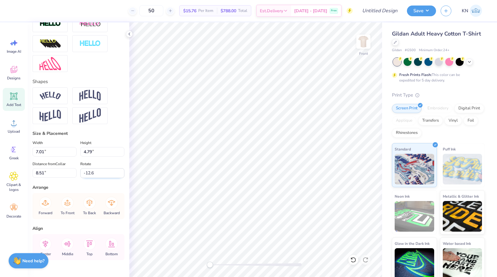
click at [122, 171] on input "-12.6" at bounding box center [102, 173] width 44 height 10
click at [122, 171] on input "-12.5" at bounding box center [102, 173] width 44 height 10
click at [122, 171] on input "-12.4" at bounding box center [102, 173] width 44 height 10
click at [122, 171] on input "-12.3" at bounding box center [102, 173] width 44 height 10
click at [122, 171] on input "-12.2" at bounding box center [102, 173] width 44 height 10
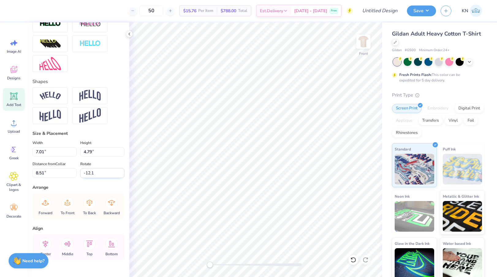
click at [122, 171] on input "-12.1" at bounding box center [102, 173] width 44 height 10
click at [122, 171] on input "-12" at bounding box center [102, 173] width 44 height 10
click at [122, 171] on input "-11.9" at bounding box center [102, 173] width 44 height 10
click at [353, 258] on icon at bounding box center [353, 260] width 6 height 6
type input "-12.7"
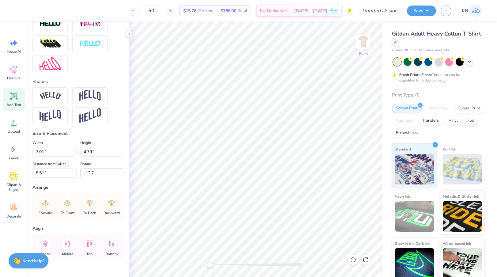
click at [355, 258] on icon at bounding box center [352, 260] width 5 height 6
type input "9.07"
click at [366, 258] on icon at bounding box center [365, 260] width 6 height 6
type input "0.0"
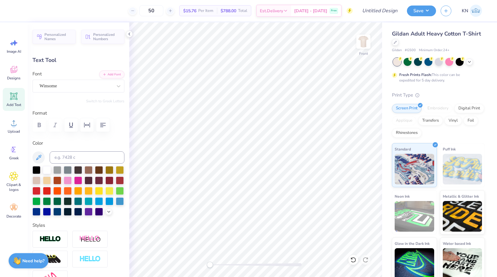
type textarea "Alpha"
type input "7.01"
type input "4.79"
type input "8.51"
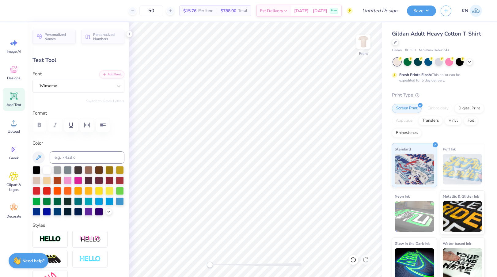
type input "-12.7"
type textarea "Chi"
type input "0.0"
type input "6.10"
type input "3.96"
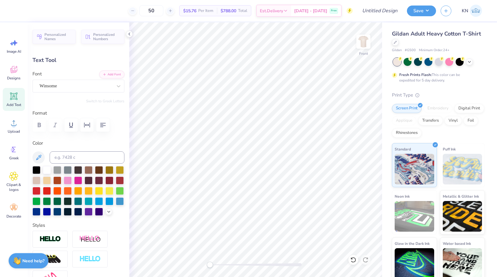
type input "9.04"
type input "0.0"
type textarea "[PERSON_NAME]"
type input "0.0"
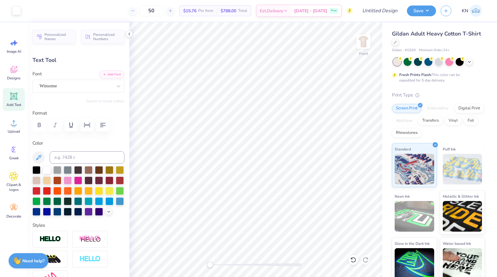
type input "6.10"
type input "3.96"
type input "8.31"
type input "-12.7"
type textarea "List"
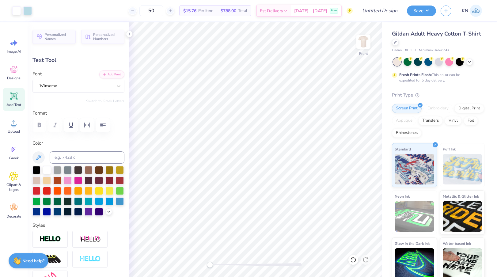
type input "0.0"
type input "7.01"
type input "4.79"
type input "7.78"
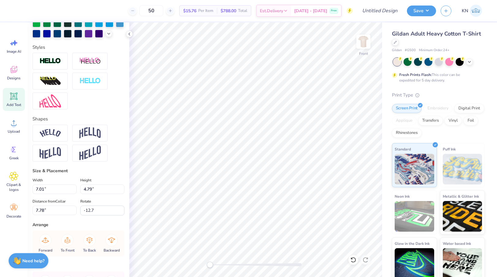
scroll to position [190, 0]
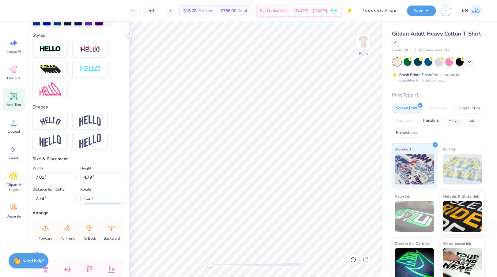
click at [97, 199] on input "-12.7" at bounding box center [102, 199] width 44 height 10
type input "0.0"
type input "12.07"
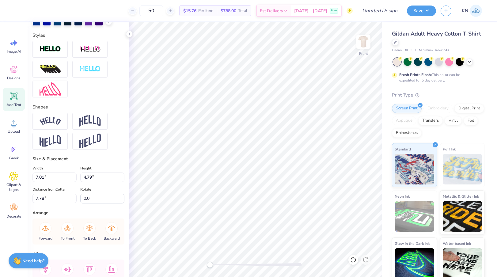
type input "4.87"
type input "5.15"
click at [104, 198] on input "-7.9" at bounding box center [102, 199] width 44 height 10
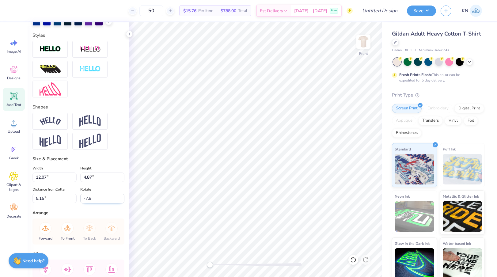
click at [104, 198] on input "-7.9" at bounding box center [102, 199] width 44 height 10
click at [90, 197] on input "-7.9" at bounding box center [102, 199] width 44 height 10
type input "0.0"
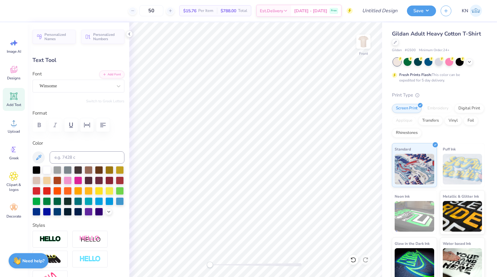
type input "6.26"
type input "3.20"
type input "7.79"
type input "3.98"
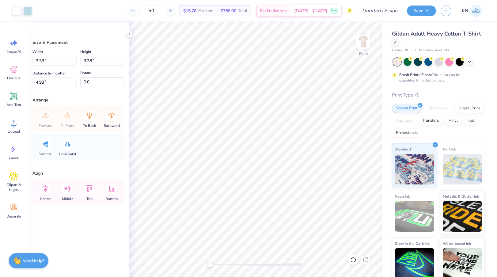
type input "3.03"
type input "2.46"
type input "3.00"
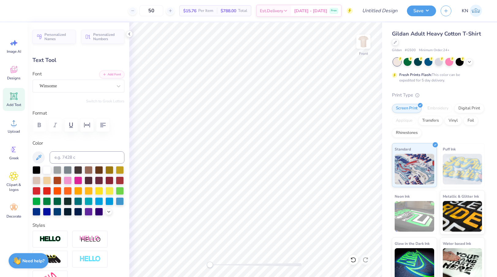
type input "12.23"
type input "3.83"
type input "5.46"
type input "7.79"
type input "3.98"
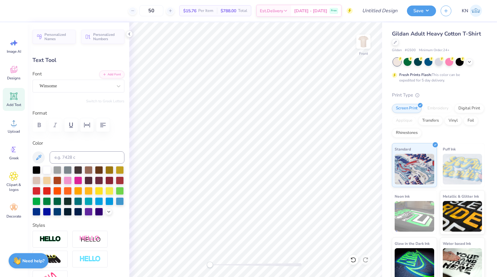
type input "11.38"
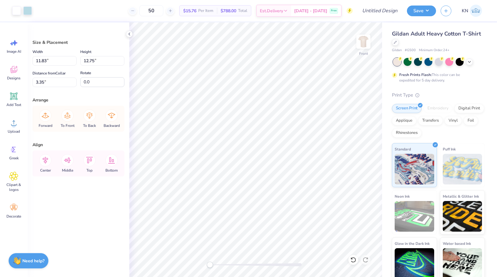
type input "11.83"
type input "12.75"
type input "3.19"
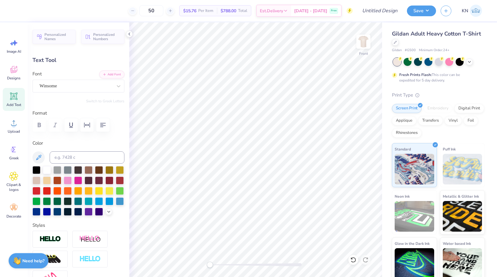
type input "6.94"
type input "3.55"
type input "9.96"
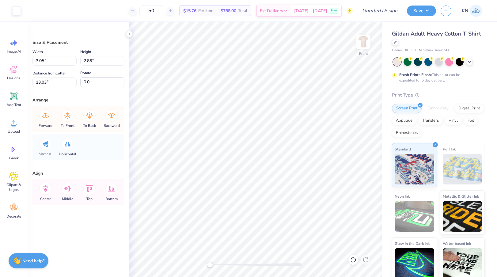
type input "2.96"
type input "3.01"
type input "4.91"
type input "3.92"
type input "1.16"
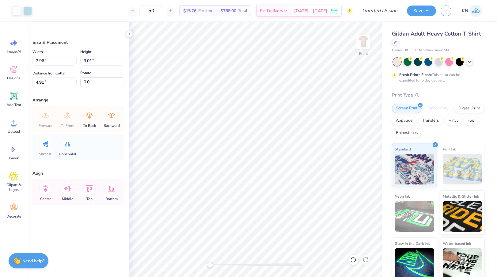
type input "19.90"
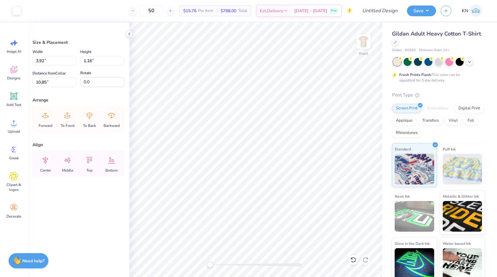
type input "2.96"
type input "3.01"
type input "4.91"
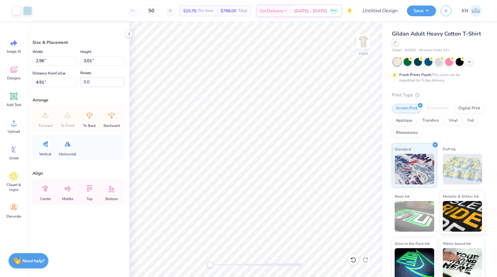
type input "2.70"
type input "2.19"
type input "5.73"
type input "2.37"
type input "2.41"
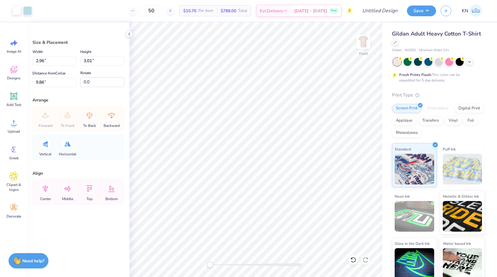
type input "10.46"
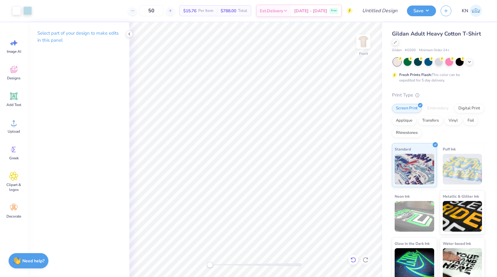
click at [353, 258] on icon at bounding box center [352, 260] width 5 height 6
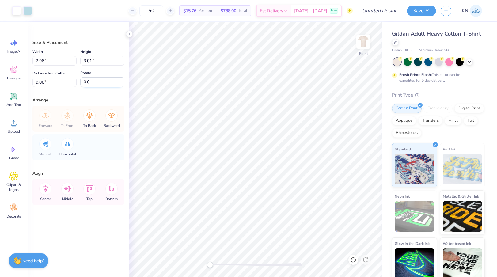
click at [101, 82] on input "0.0" at bounding box center [102, 82] width 44 height 10
click at [86, 83] on input "0.0" at bounding box center [102, 82] width 44 height 10
click at [86, 81] on input "5.0" at bounding box center [102, 82] width 44 height 10
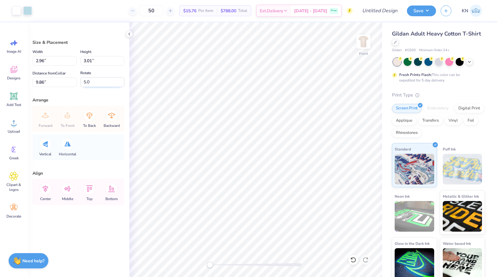
click at [86, 81] on input "5.0" at bounding box center [102, 82] width 44 height 10
click at [86, 83] on input "8.0" at bounding box center [102, 82] width 44 height 10
type input "19.0"
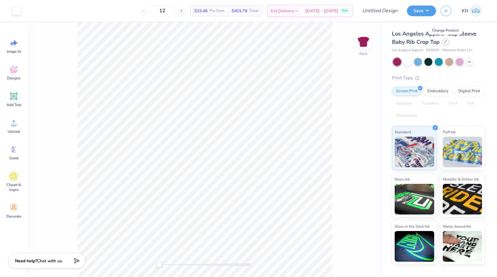
click at [446, 43] on div at bounding box center [445, 41] width 7 height 7
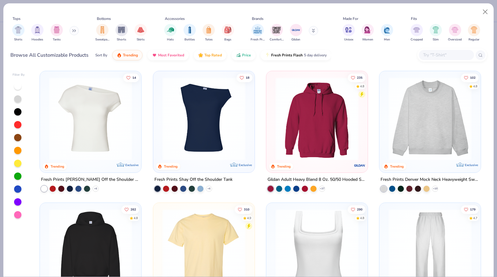
click at [435, 54] on input "text" at bounding box center [445, 54] width 47 height 7
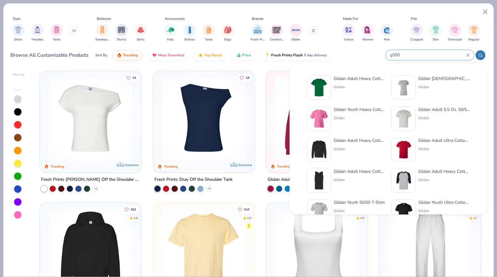
type input "g500"
click at [359, 79] on div "Gildan Adult Heavy Cotton T-Shirt" at bounding box center [359, 78] width 51 height 6
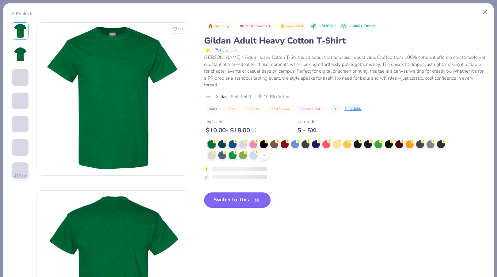
click at [266, 153] on icon at bounding box center [264, 155] width 5 height 5
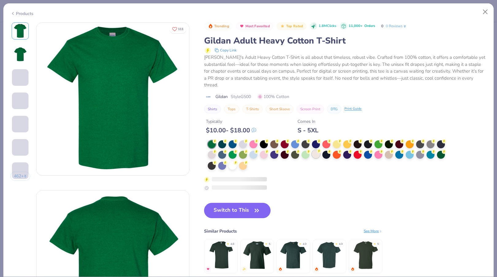
click at [317, 150] on div at bounding box center [316, 154] width 8 height 8
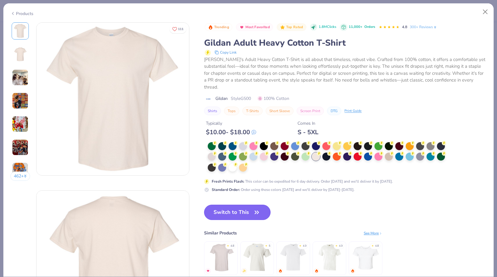
click at [251, 209] on button "Switch to This" at bounding box center [237, 212] width 66 height 15
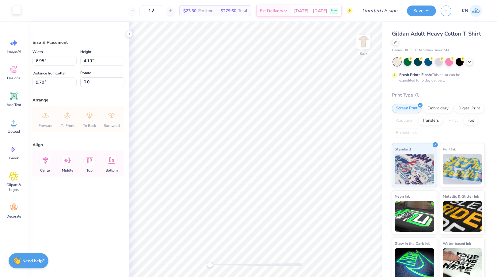
click at [16, 11] on div at bounding box center [16, 10] width 9 height 9
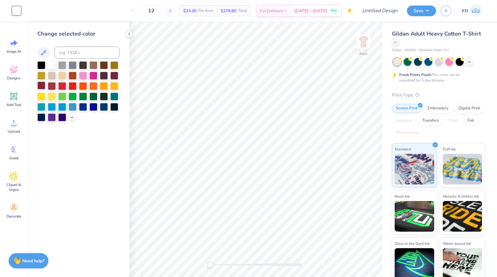
click at [43, 85] on div at bounding box center [41, 85] width 8 height 8
click at [51, 85] on div at bounding box center [52, 85] width 8 height 8
click at [129, 34] on polyline at bounding box center [129, 34] width 1 height 2
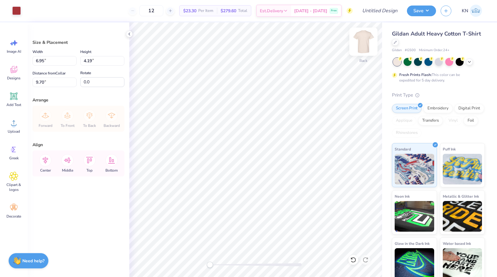
click at [363, 43] on img at bounding box center [363, 41] width 25 height 25
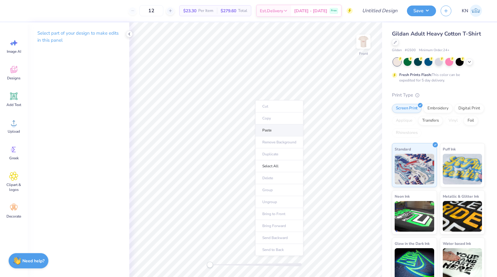
click at [268, 132] on li "Paste" at bounding box center [279, 130] width 48 height 12
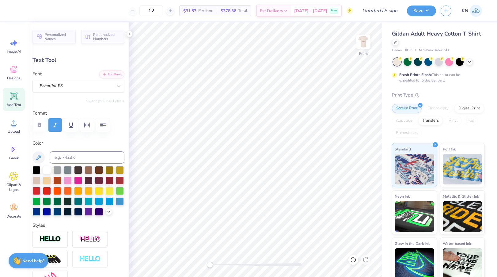
type input "13.49"
type input "4.60"
type input "6.47"
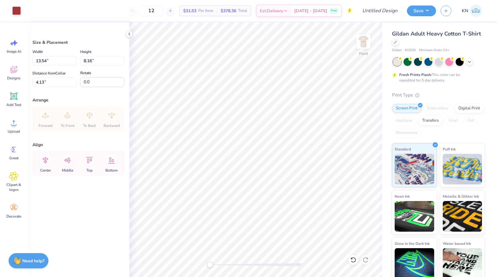
type input "13.54"
type input "8.16"
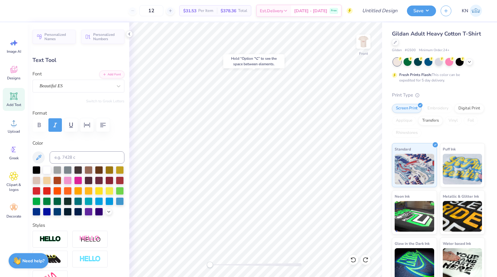
type input "6.70"
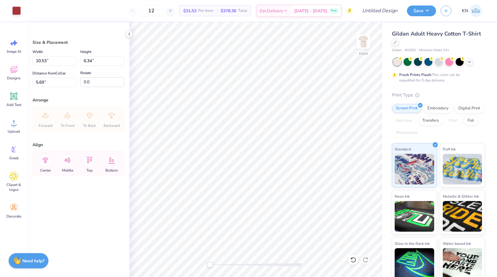
type input "10.53"
type input "6.34"
type input "13.99"
type input "8.43"
click at [268, 204] on li "Ungroup" at bounding box center [276, 203] width 48 height 12
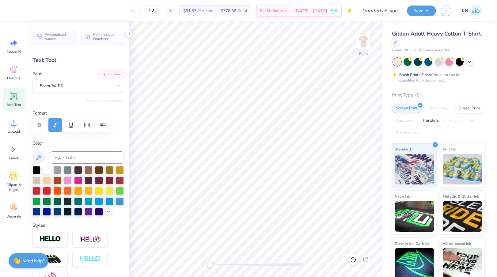
scroll to position [0, 1]
type textarea "[PERSON_NAME] List"
type input "14.65"
type input "2.05"
type input "7.20"
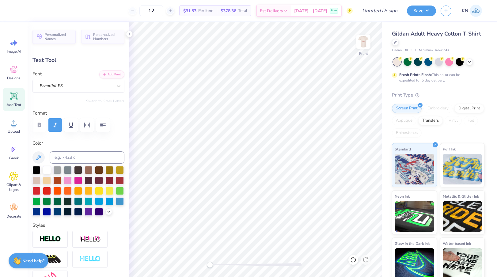
type input "12.86"
type input "1.80"
type input "7.45"
type input "13.43"
type input "1.88"
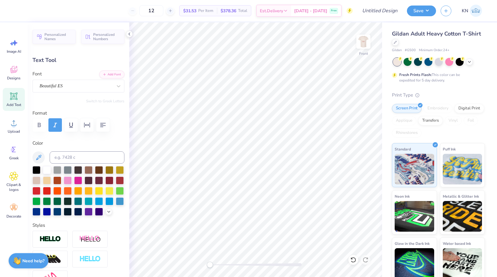
type input "6.63"
type input "13.58"
type input "1.90"
type input "6.66"
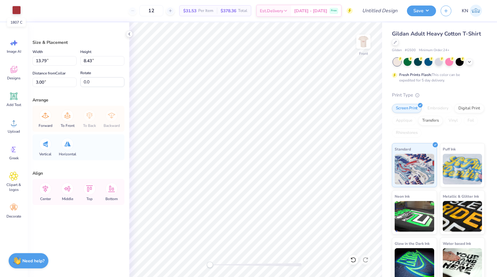
click at [18, 10] on div at bounding box center [16, 10] width 9 height 9
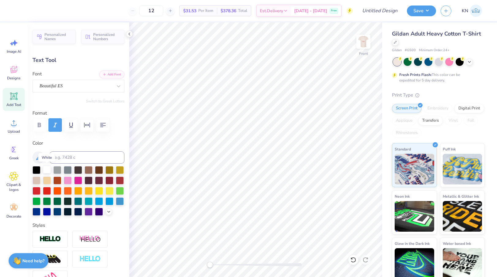
click at [47, 168] on div at bounding box center [47, 169] width 8 height 8
click at [98, 181] on div at bounding box center [99, 180] width 8 height 8
click at [48, 171] on div at bounding box center [47, 169] width 8 height 8
click at [108, 210] on icon at bounding box center [108, 211] width 5 height 5
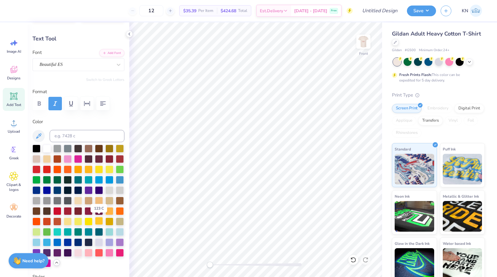
scroll to position [22, 0]
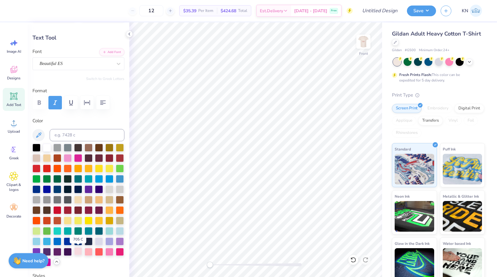
click at [78, 251] on div at bounding box center [78, 251] width 8 height 8
click at [88, 253] on div at bounding box center [89, 251] width 8 height 8
click at [50, 148] on div at bounding box center [47, 147] width 8 height 8
type input "2.73"
type input "1.32"
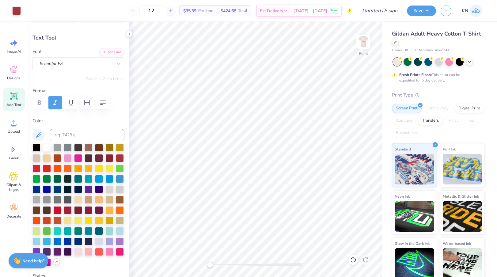
type input "9.06"
type textarea "Alpha Chi"
type input "4.58"
type input "1.56"
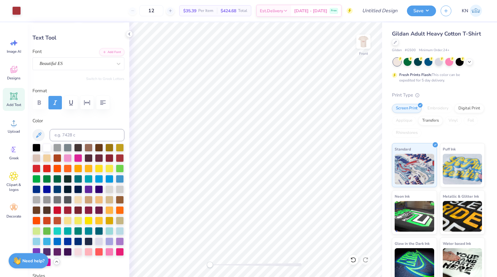
type input "9.21"
type input "4.17"
type input "1.42"
type input "9.21"
click at [48, 146] on div at bounding box center [47, 147] width 8 height 8
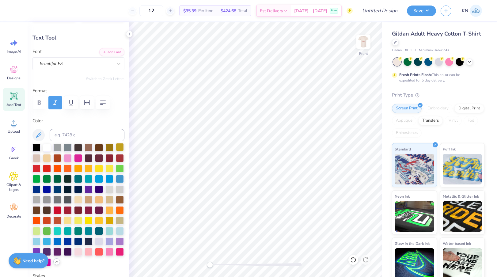
type input "1.62"
type input "0.53"
click at [49, 146] on div at bounding box center [47, 147] width 8 height 8
type textarea "2025"
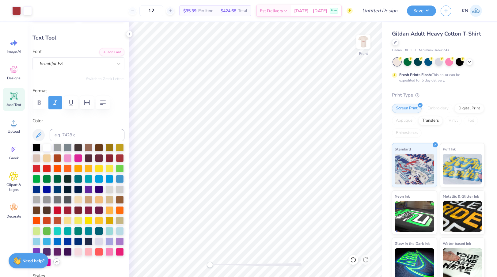
type input "4.17"
type input "1.42"
type textarea "alpha chi"
type input "3.39"
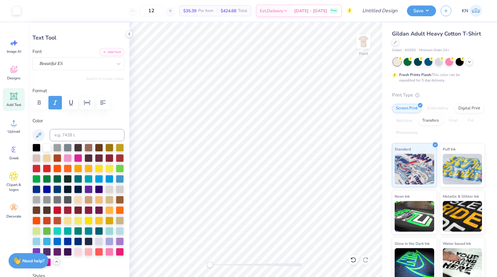
type input "8.99"
type input "13.58"
type input "1.90"
type input "6.66"
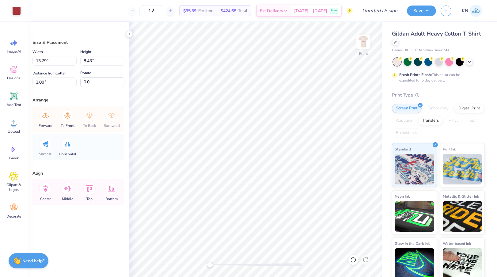
type input "0.3"
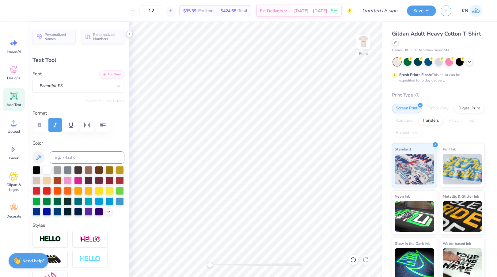
click at [130, 34] on icon at bounding box center [129, 34] width 5 height 5
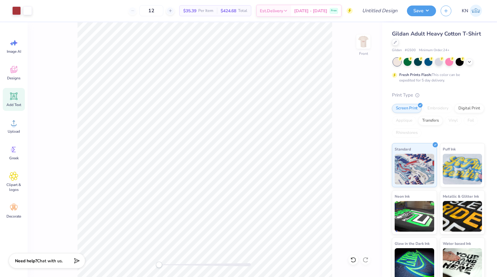
click at [32, 11] on div "Art colors 12 $35.39 Per Item $424.68 Total Est. Delivery Oct 8 - 11 Free Desig…" at bounding box center [248, 10] width 497 height 21
click at [29, 10] on div at bounding box center [27, 10] width 9 height 9
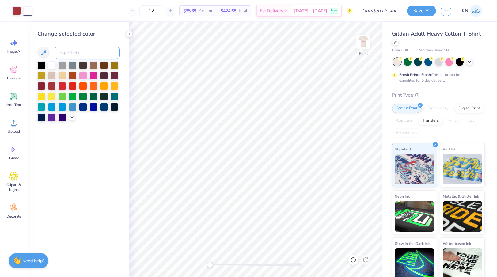
click at [93, 54] on input at bounding box center [87, 53] width 65 height 12
type input "1807"
click at [126, 30] on div "Change selected color" at bounding box center [79, 149] width 102 height 255
click at [130, 36] on icon at bounding box center [129, 34] width 5 height 5
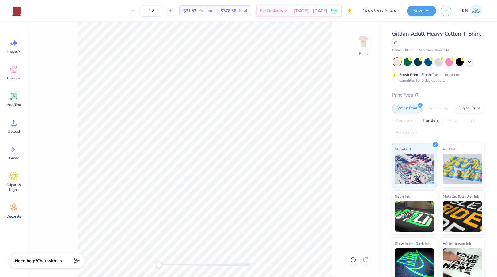
click at [160, 13] on input "12" at bounding box center [151, 10] width 24 height 11
type input "23"
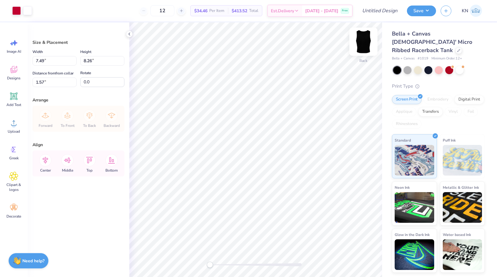
click at [361, 43] on img at bounding box center [363, 41] width 25 height 25
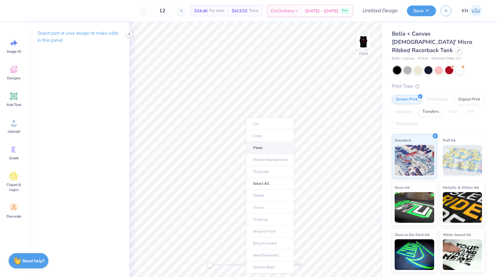
click at [262, 147] on li "Paste" at bounding box center [270, 148] width 48 height 12
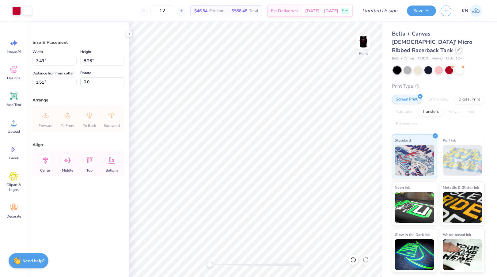
click at [457, 48] on icon at bounding box center [458, 49] width 3 height 3
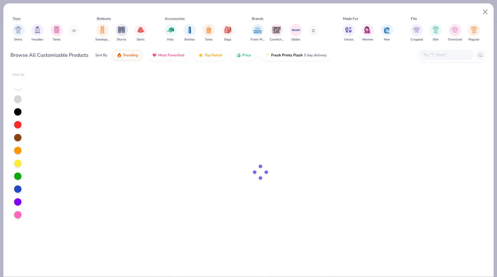
click at [432, 58] on div at bounding box center [446, 55] width 55 height 10
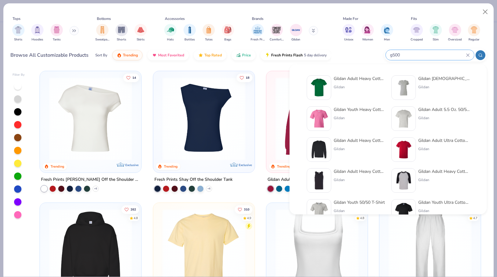
type input "g500"
click at [342, 80] on div "Gildan Adult Heavy Cotton T-Shirt" at bounding box center [359, 78] width 51 height 6
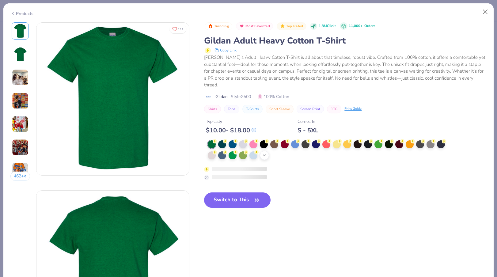
click at [265, 153] on icon at bounding box center [264, 155] width 5 height 5
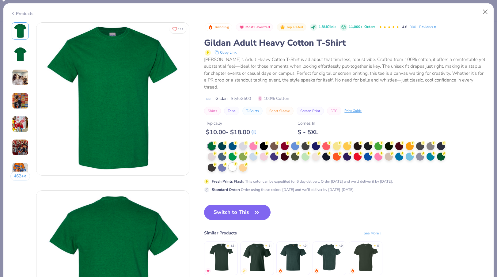
click at [233, 163] on div at bounding box center [232, 167] width 8 height 8
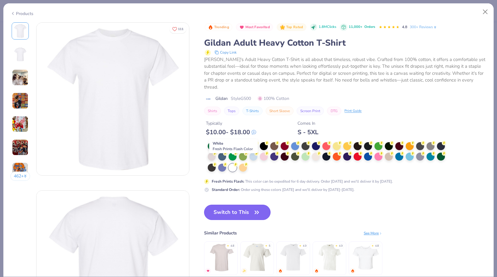
click at [257, 208] on icon "button" at bounding box center [256, 212] width 9 height 9
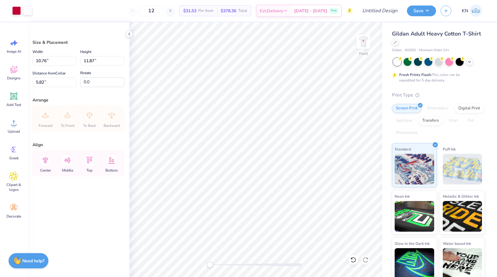
type input "10.76"
type input "11.87"
click at [29, 9] on div at bounding box center [27, 10] width 9 height 9
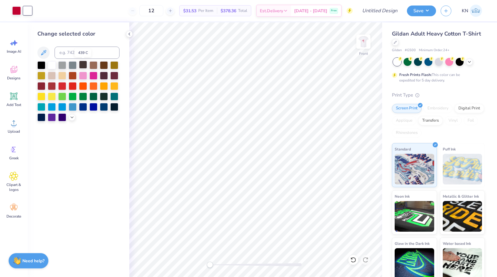
click at [83, 66] on div at bounding box center [83, 65] width 8 height 8
click at [16, 9] on div at bounding box center [16, 10] width 9 height 9
click at [83, 76] on div at bounding box center [83, 75] width 8 height 8
click at [73, 116] on icon at bounding box center [72, 116] width 5 height 5
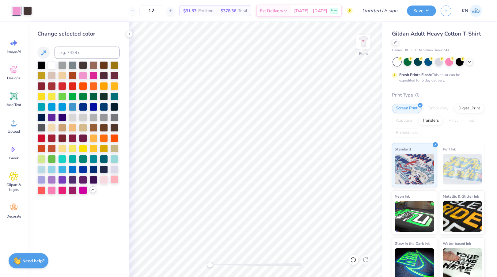
click at [114, 178] on div at bounding box center [114, 179] width 8 height 8
click at [54, 87] on div at bounding box center [52, 85] width 8 height 8
click at [43, 138] on div at bounding box center [41, 138] width 8 height 8
click at [51, 138] on div at bounding box center [52, 138] width 8 height 8
click at [113, 179] on div at bounding box center [114, 179] width 8 height 8
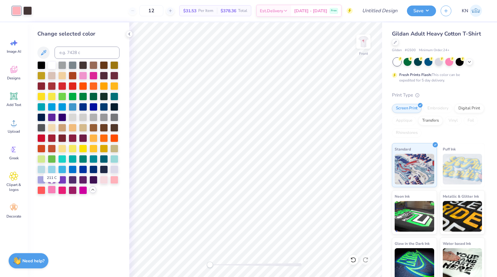
click at [54, 189] on div at bounding box center [52, 190] width 8 height 8
click at [29, 12] on div at bounding box center [27, 10] width 9 height 9
click at [60, 62] on div at bounding box center [62, 65] width 8 height 8
click at [52, 76] on div at bounding box center [52, 75] width 8 height 8
click at [61, 128] on div at bounding box center [62, 127] width 8 height 8
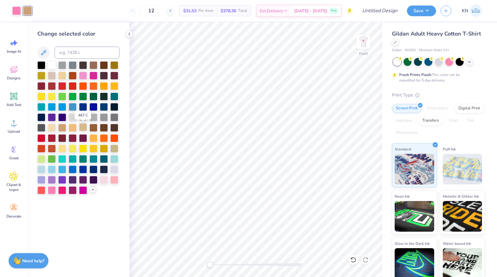
click at [85, 128] on div at bounding box center [83, 127] width 8 height 8
click at [42, 129] on div at bounding box center [41, 127] width 8 height 8
click at [19, 9] on div at bounding box center [16, 10] width 9 height 9
click at [105, 179] on div at bounding box center [104, 179] width 8 height 8
click at [116, 179] on div at bounding box center [114, 179] width 8 height 8
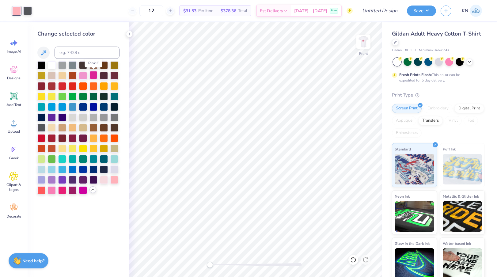
click at [92, 77] on div at bounding box center [93, 75] width 8 height 8
click at [52, 192] on div at bounding box center [52, 190] width 8 height 8
click at [130, 33] on polyline at bounding box center [129, 34] width 1 height 2
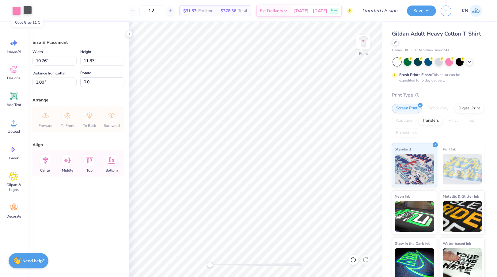
click at [29, 11] on div at bounding box center [27, 10] width 9 height 9
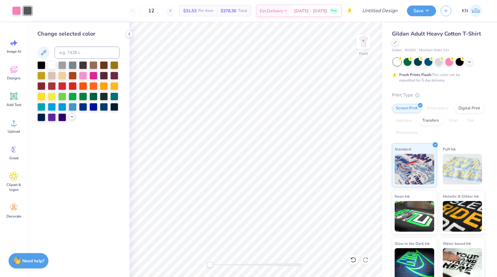
click at [72, 119] on icon at bounding box center [72, 116] width 5 height 5
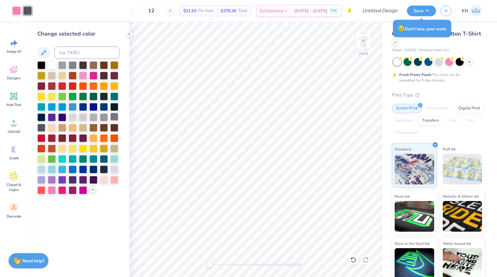
click at [115, 117] on div at bounding box center [114, 117] width 8 height 8
click at [104, 168] on div at bounding box center [104, 169] width 8 height 8
click at [113, 118] on div at bounding box center [114, 117] width 8 height 8
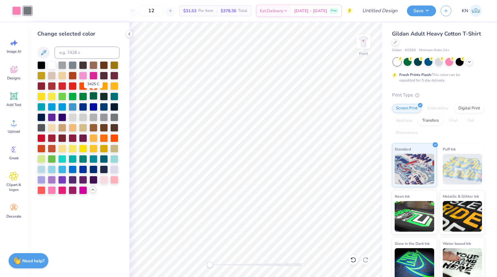
click at [92, 96] on div at bounding box center [93, 96] width 8 height 8
click at [106, 94] on div at bounding box center [104, 96] width 8 height 8
click at [102, 55] on input at bounding box center [87, 53] width 65 height 12
type input "5527"
click at [104, 95] on div at bounding box center [104, 96] width 8 height 8
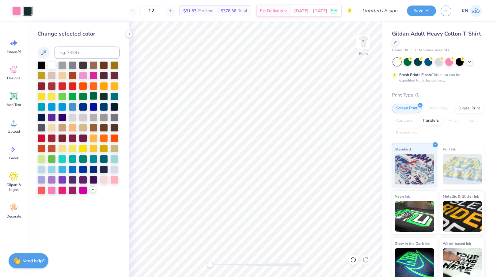
click at [94, 97] on div at bounding box center [93, 96] width 8 height 8
click at [89, 58] on input at bounding box center [87, 53] width 65 height 12
type input "3435"
click at [94, 96] on div at bounding box center [93, 96] width 8 height 8
click at [459, 61] on div at bounding box center [459, 61] width 8 height 8
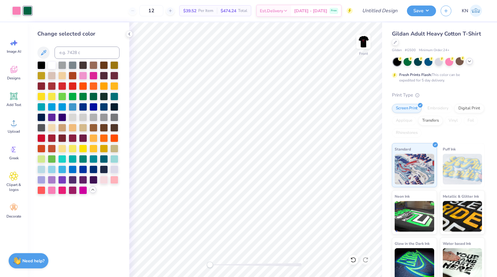
click at [469, 62] on polyline at bounding box center [469, 61] width 2 height 1
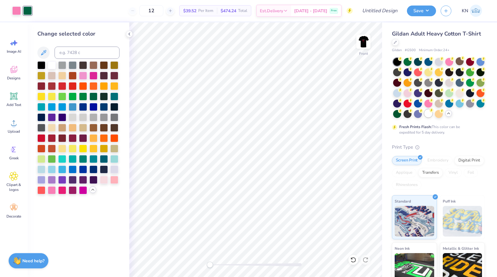
click at [429, 115] on div at bounding box center [428, 113] width 8 height 8
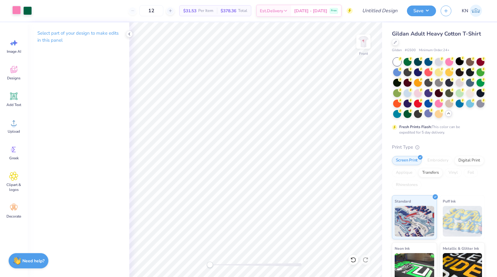
click at [17, 12] on div at bounding box center [16, 10] width 9 height 9
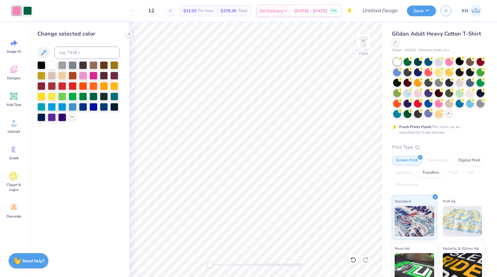
click at [72, 117] on polyline at bounding box center [72, 116] width 2 height 1
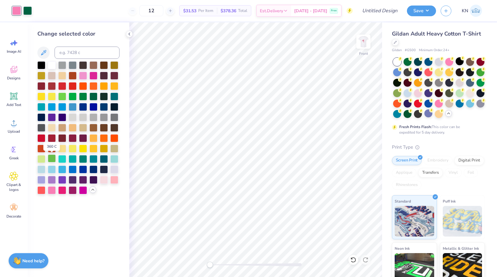
click at [51, 161] on div at bounding box center [52, 158] width 8 height 8
click at [350, 259] on icon at bounding box center [353, 260] width 6 height 6
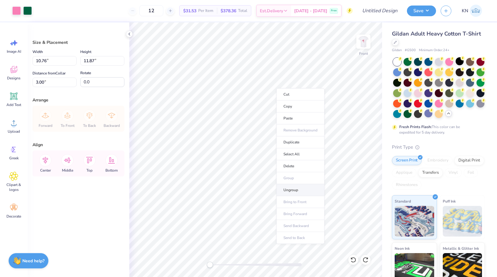
click at [301, 192] on li "Ungroup" at bounding box center [300, 190] width 48 height 12
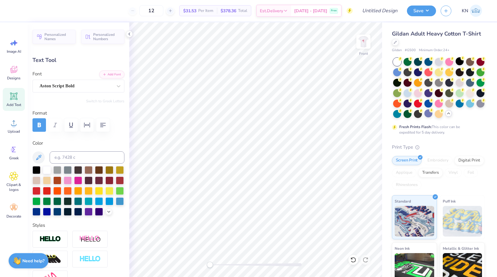
type input "6.77"
type textarea "Deah's"
type input "4.06"
type textarea "List"
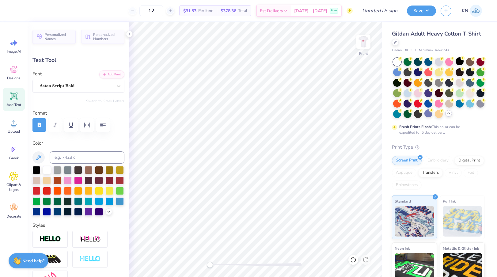
type input "4.50"
type input "2.37"
type input "3.33"
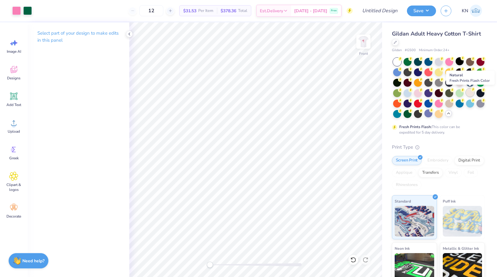
click at [471, 92] on div at bounding box center [470, 93] width 8 height 8
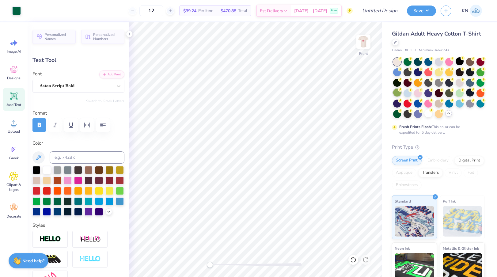
type input "7.40"
type input "2.48"
type textarea "Alpha Chi"
type input "11.71"
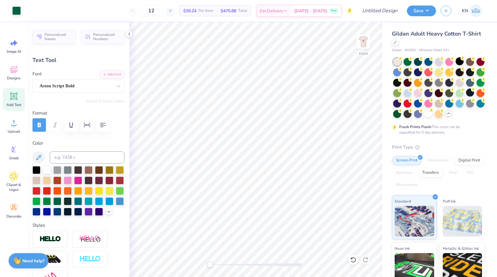
type input "2.81"
click at [300, 131] on li "Duplicate" at bounding box center [309, 130] width 48 height 12
type input "4.00"
type textarea "A"
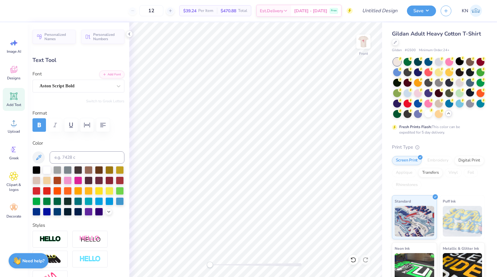
type textarea "[PERSON_NAME] List"
type input "12.29"
type input "2.48"
type input "12.23"
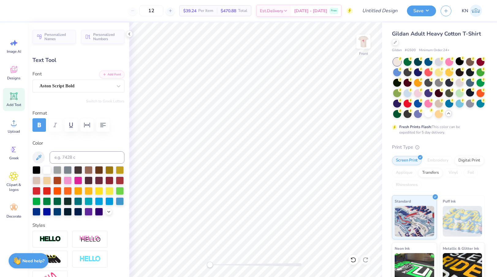
type textarea "[PERSON_NAME]"
type input "5.45"
type input "1.87"
click at [241, 174] on li "Duplicate" at bounding box center [253, 174] width 48 height 12
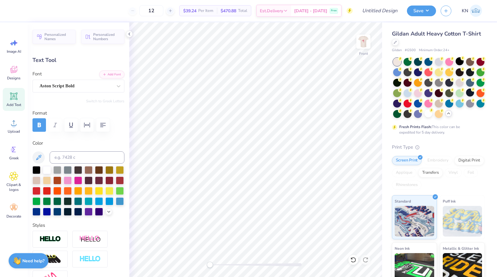
type input "11.19"
type textarea "List"
type input "3.40"
type input "1.79"
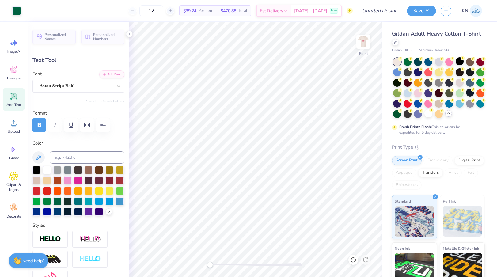
type input "12.10"
type input "3.40"
type input "1.79"
type input "11.75"
type input "11.71"
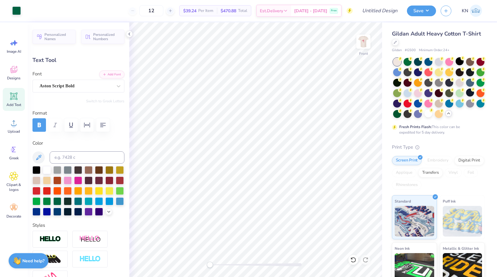
type input "2.81"
type input "3.00"
click at [86, 83] on div "Aston Script Bold" at bounding box center [76, 85] width 74 height 9
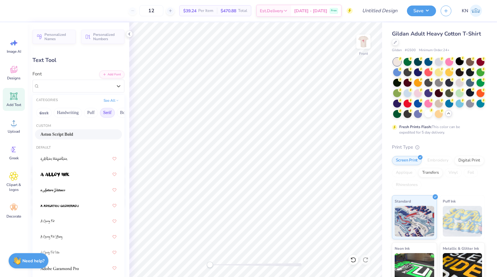
click at [107, 114] on button "Serif" at bounding box center [107, 113] width 15 height 10
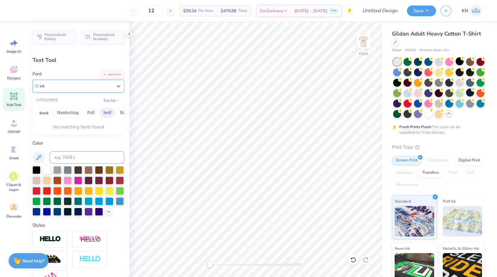
type input "v"
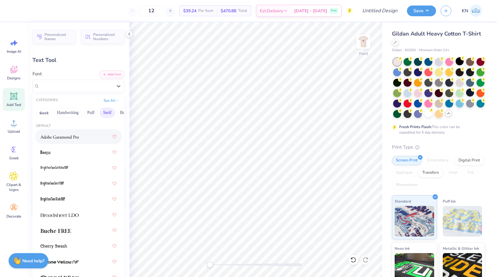
click at [79, 142] on div at bounding box center [78, 136] width 76 height 11
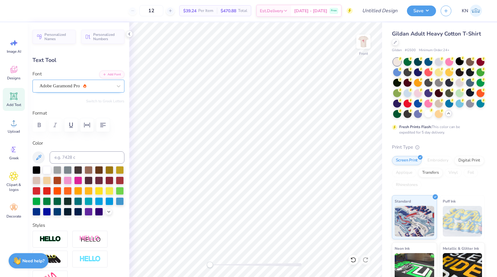
click at [82, 87] on div "Adobe Garamond Pro" at bounding box center [76, 85] width 74 height 9
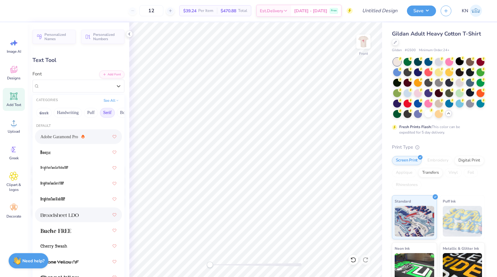
click at [71, 216] on img at bounding box center [59, 215] width 38 height 4
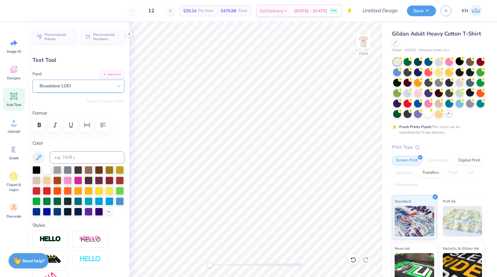
click at [81, 83] on div "Broadsheet LDO" at bounding box center [76, 85] width 74 height 9
type input "v"
click at [352, 258] on icon at bounding box center [352, 260] width 5 height 6
click at [353, 260] on icon at bounding box center [353, 260] width 6 height 6
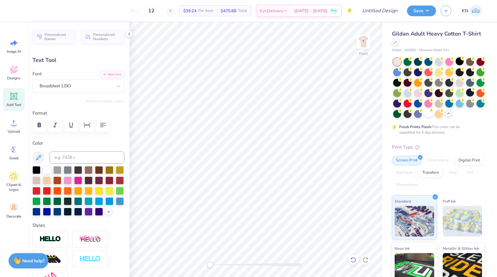
click at [354, 259] on icon at bounding box center [353, 260] width 6 height 6
click at [366, 259] on icon at bounding box center [365, 260] width 6 height 6
type input "5.45"
type input "1.87"
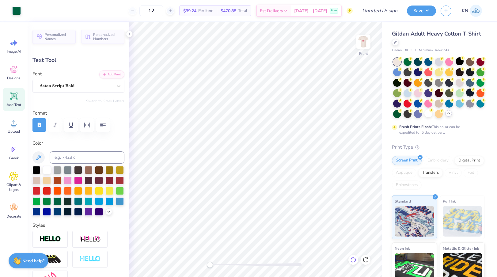
type input "8.00"
click at [106, 85] on div "Aston Script Bold" at bounding box center [76, 85] width 74 height 9
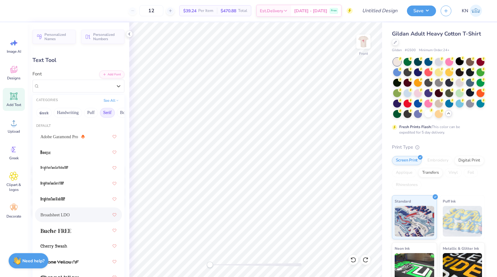
click at [93, 214] on div "Broadsheet LDO" at bounding box center [78, 214] width 76 height 11
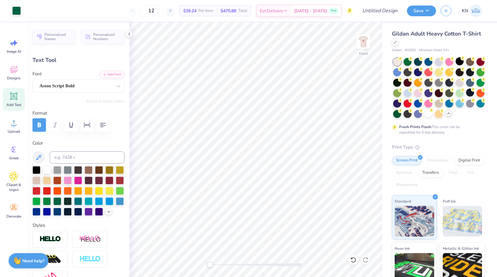
type input "11.71"
type input "2.81"
type input "3.00"
click at [303, 157] on li "Delete" at bounding box center [312, 156] width 48 height 12
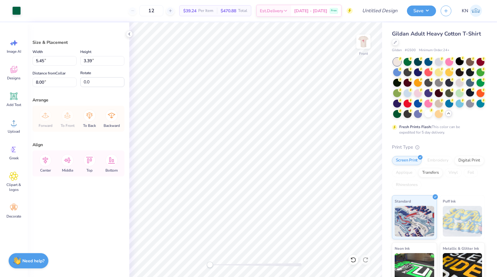
type input "7.24"
type input "7.96"
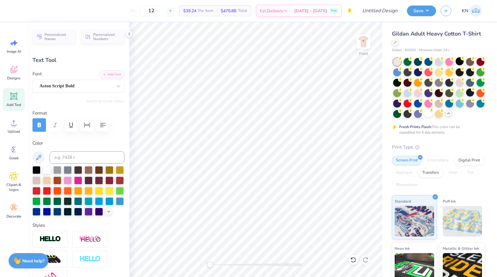
type input "6.58"
type input "2.26"
type input "3.40"
type input "1.79"
type input "9.57"
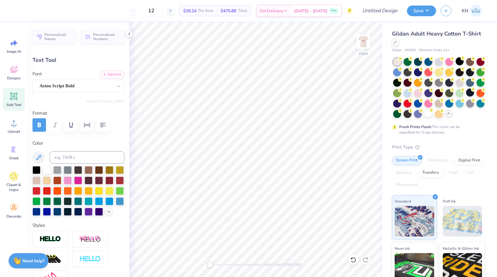
type input "4.19"
type input "2.20"
type input "9.15"
click at [351, 260] on icon at bounding box center [353, 260] width 6 height 6
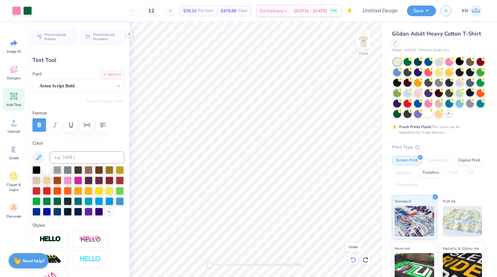
click at [353, 259] on icon at bounding box center [353, 260] width 6 height 6
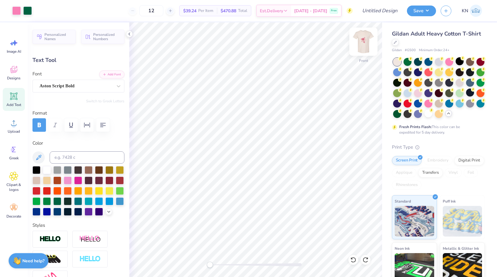
click at [362, 43] on img at bounding box center [363, 41] width 25 height 25
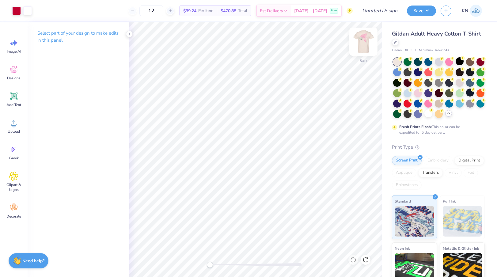
click at [366, 39] on img at bounding box center [363, 41] width 25 height 25
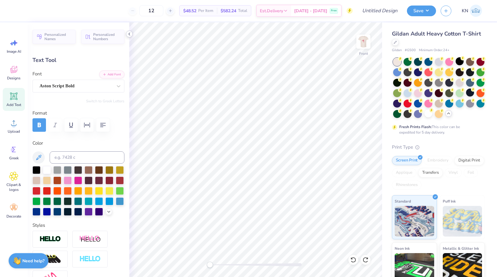
click at [131, 34] on icon at bounding box center [129, 34] width 5 height 5
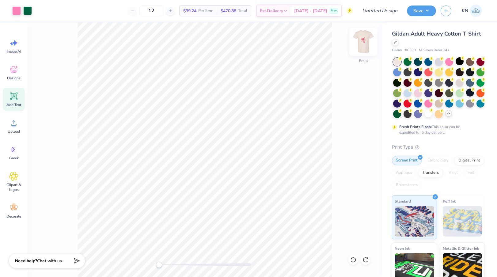
click at [364, 39] on img at bounding box center [363, 41] width 25 height 25
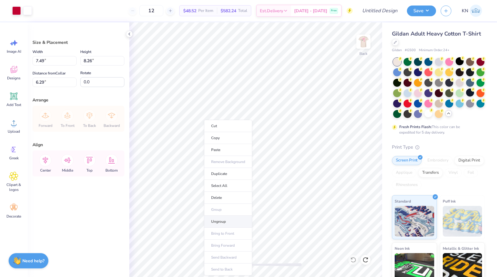
click at [224, 219] on li "Ungroup" at bounding box center [228, 222] width 48 height 12
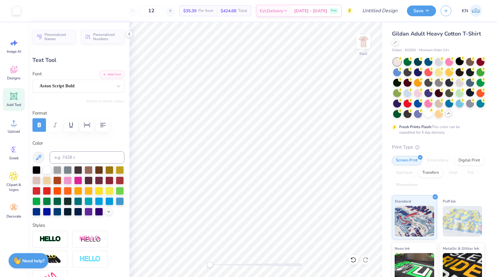
type input "4.73"
click at [58, 200] on div at bounding box center [57, 201] width 8 height 8
type textarea "A"
type textarea "alpha chi omAlega"
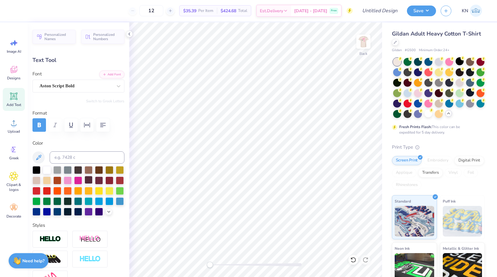
scroll to position [0, 0]
type textarea "Alpha Chi Omega"
click at [129, 32] on icon at bounding box center [129, 34] width 5 height 5
type input "12.93"
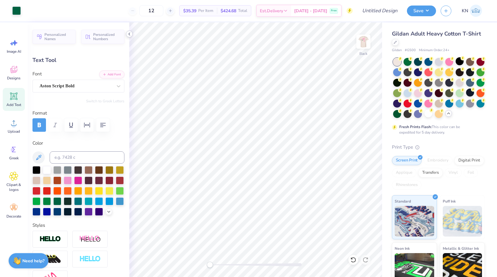
type input "2.17"
type input "6.26"
type input "7.29"
type input "1.22"
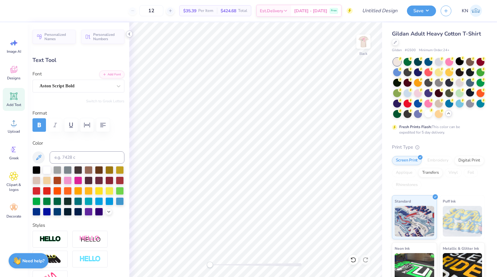
type textarea "alpha chi omega"
type input "5.01"
type input "0.94"
type input "3.00"
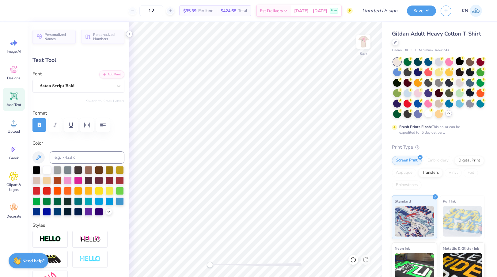
scroll to position [0, 1]
type textarea "alpha chi omega"
click at [104, 126] on icon "button" at bounding box center [102, 124] width 7 height 7
type input "2.95"
type input "1.72"
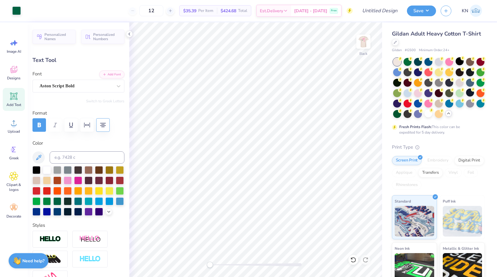
type input "3.55"
type input "3.35"
type input "1.95"
click at [366, 43] on img at bounding box center [363, 41] width 25 height 25
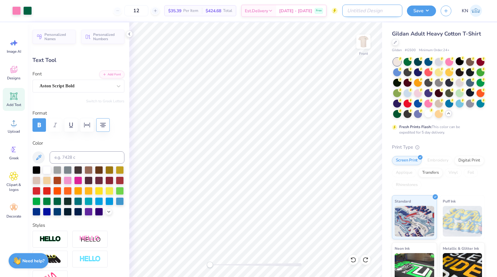
click at [381, 12] on input "Design Title" at bounding box center [372, 11] width 60 height 12
type input "[PERSON_NAME] List T-Shirts F25"
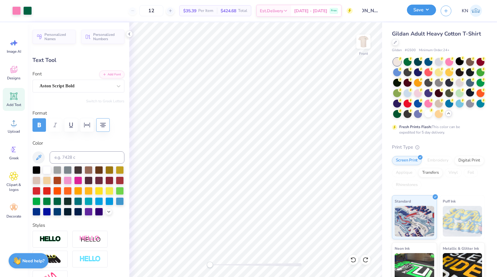
click at [427, 11] on button "Save" at bounding box center [421, 10] width 29 height 11
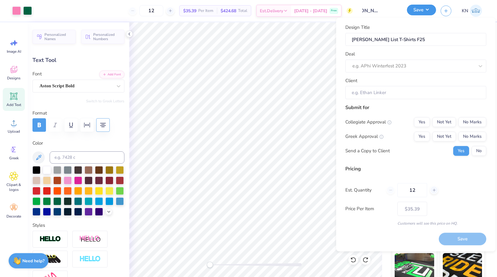
scroll to position [0, 0]
click at [419, 69] on div at bounding box center [413, 66] width 122 height 8
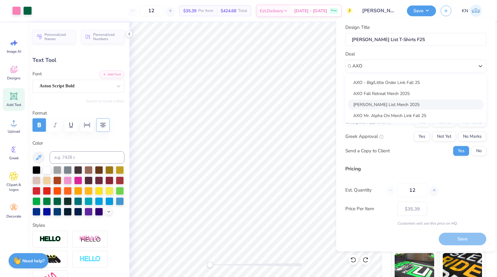
click at [408, 102] on div "[PERSON_NAME] List Merch 2025" at bounding box center [416, 104] width 136 height 10
type input "AXO"
type input "[PERSON_NAME]"
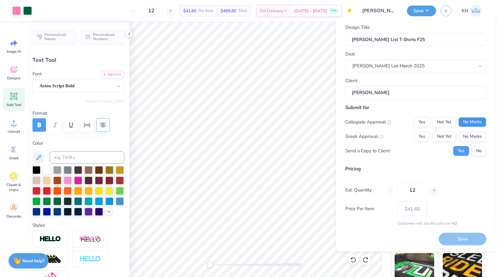
click at [471, 122] on button "No Marks" at bounding box center [472, 122] width 28 height 10
click at [422, 136] on button "Yes" at bounding box center [422, 136] width 16 height 10
type input "$41.65"
click at [478, 154] on button "No" at bounding box center [478, 151] width 15 height 10
click at [415, 190] on input "12" at bounding box center [412, 190] width 30 height 14
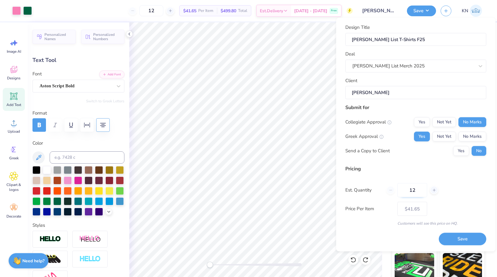
click at [415, 190] on input "12" at bounding box center [412, 190] width 30 height 14
type input "23"
type input "$32.62"
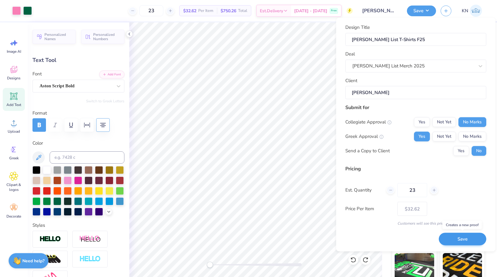
type input "23"
click at [462, 239] on button "Save" at bounding box center [462, 239] width 47 height 13
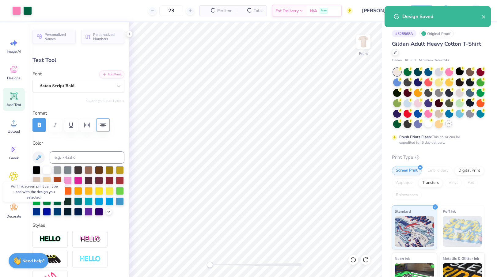
type input "$27.71"
